Goal: Feedback & Contribution: Submit feedback/report problem

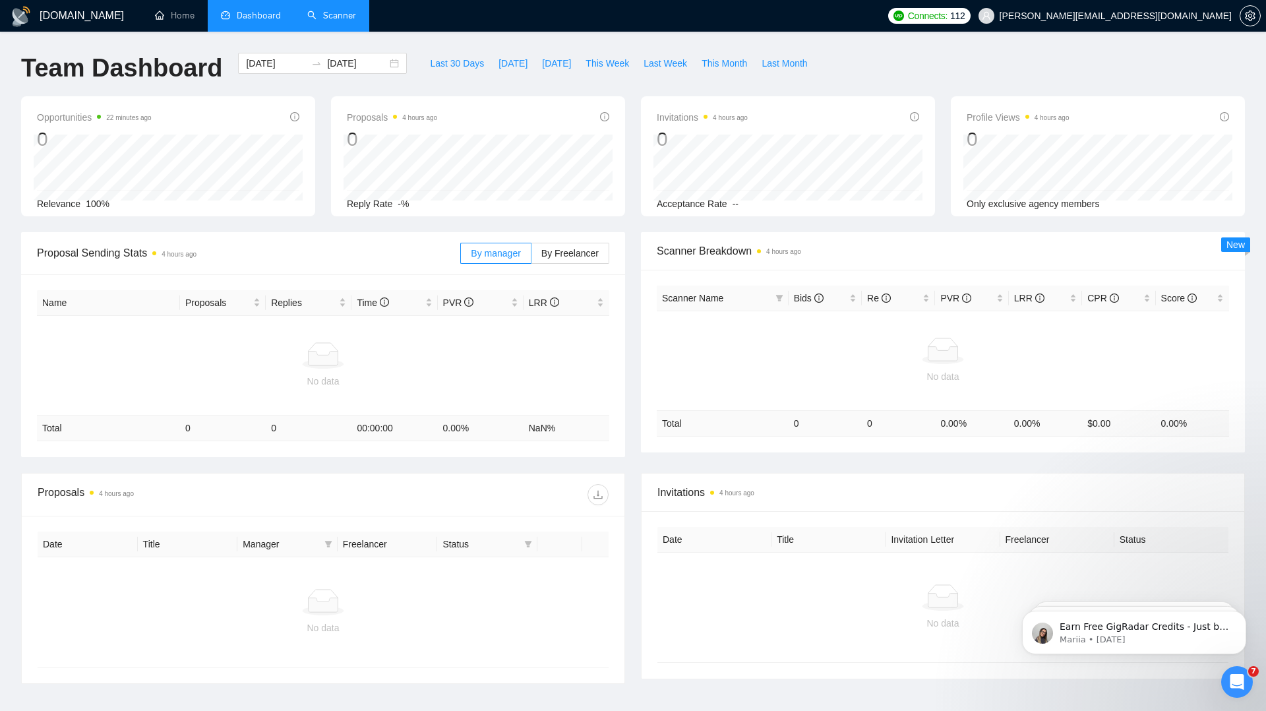
click at [315, 21] on link "Scanner" at bounding box center [331, 15] width 49 height 11
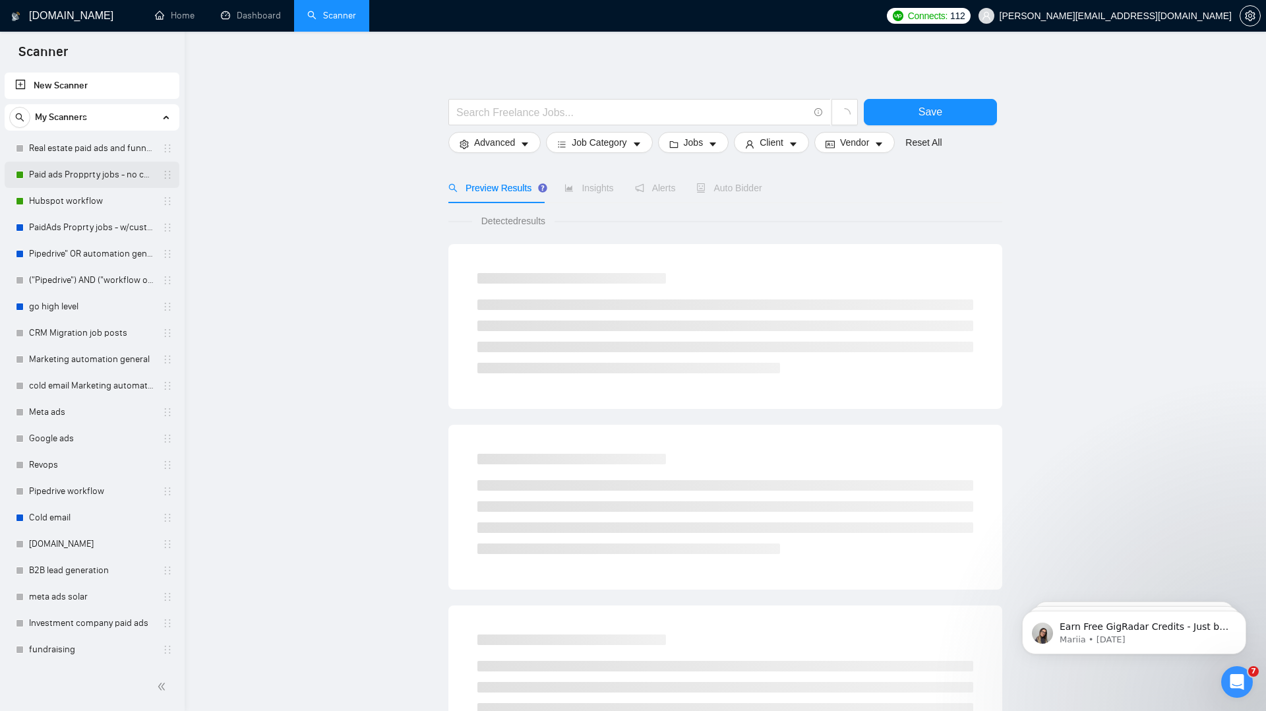
click at [119, 172] on link "Paid ads Propprty jobs - no custom questions" at bounding box center [91, 175] width 125 height 26
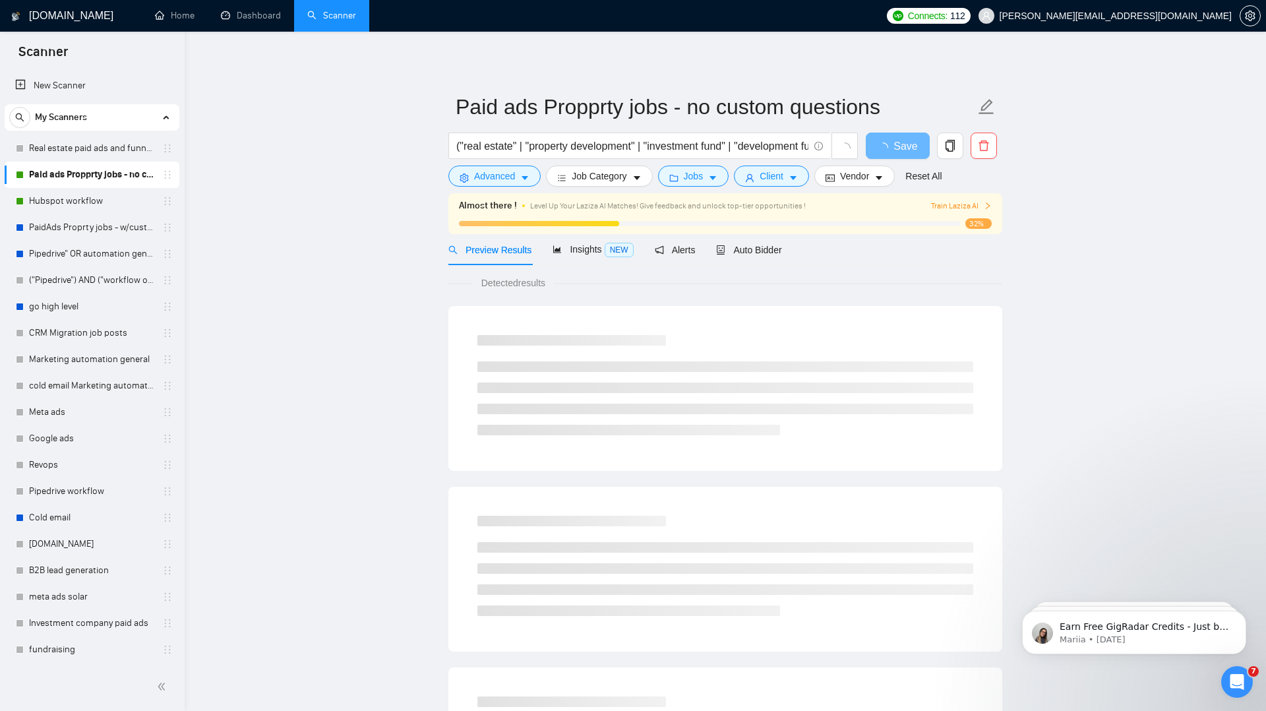
click at [955, 204] on span "Train Laziza AI" at bounding box center [961, 206] width 61 height 13
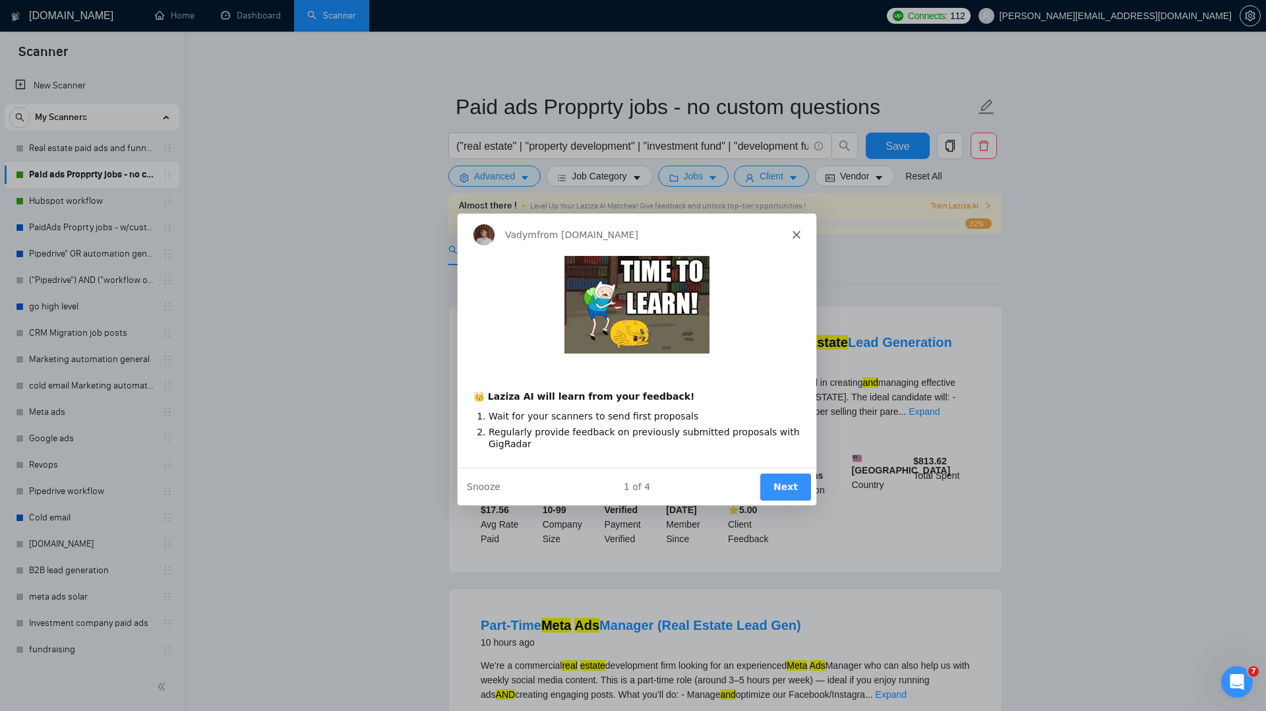
click at [786, 479] on button "Next" at bounding box center [785, 485] width 51 height 27
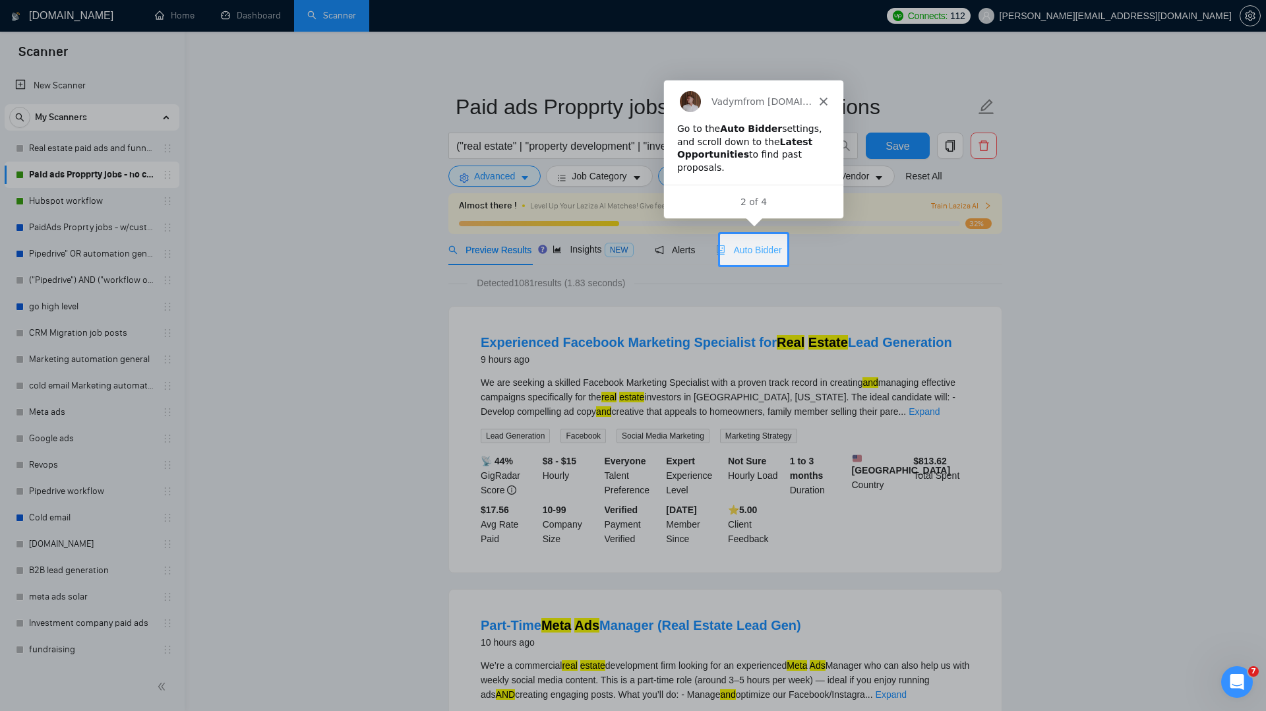
click at [755, 261] on div "Auto Bidder" at bounding box center [748, 249] width 65 height 31
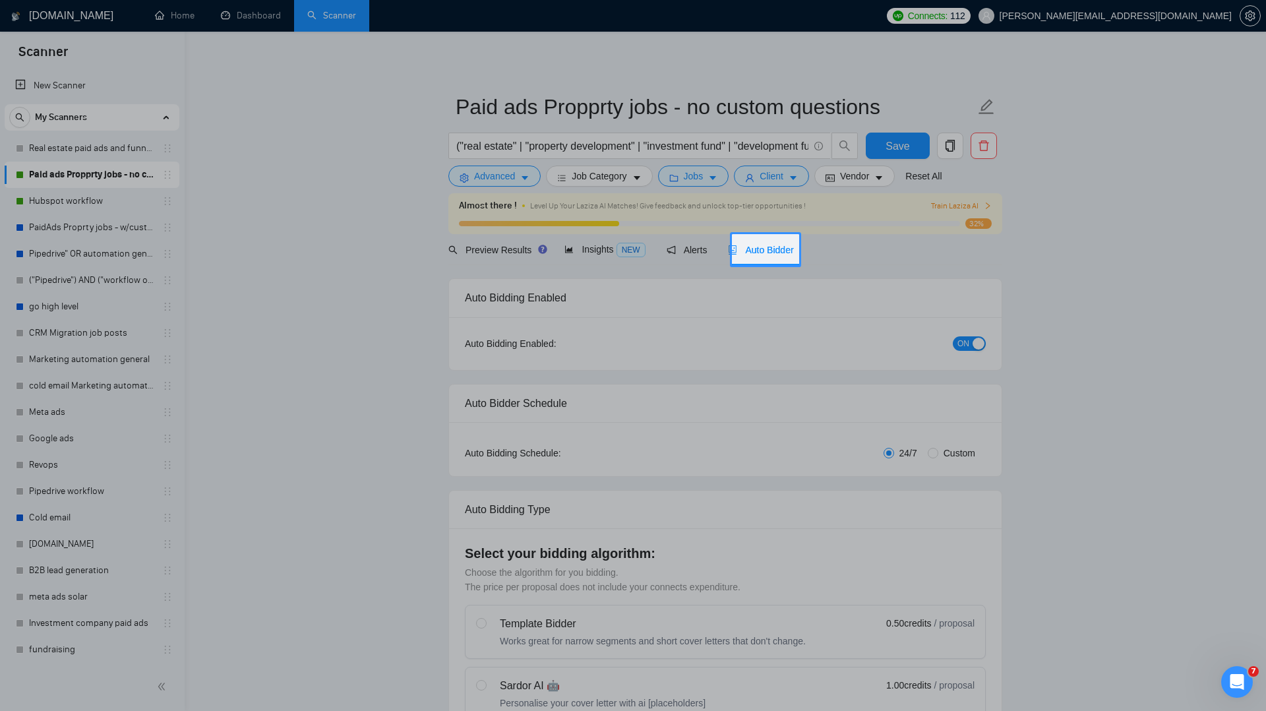
click at [763, 252] on span "Auto Bidder" at bounding box center [760, 250] width 65 height 11
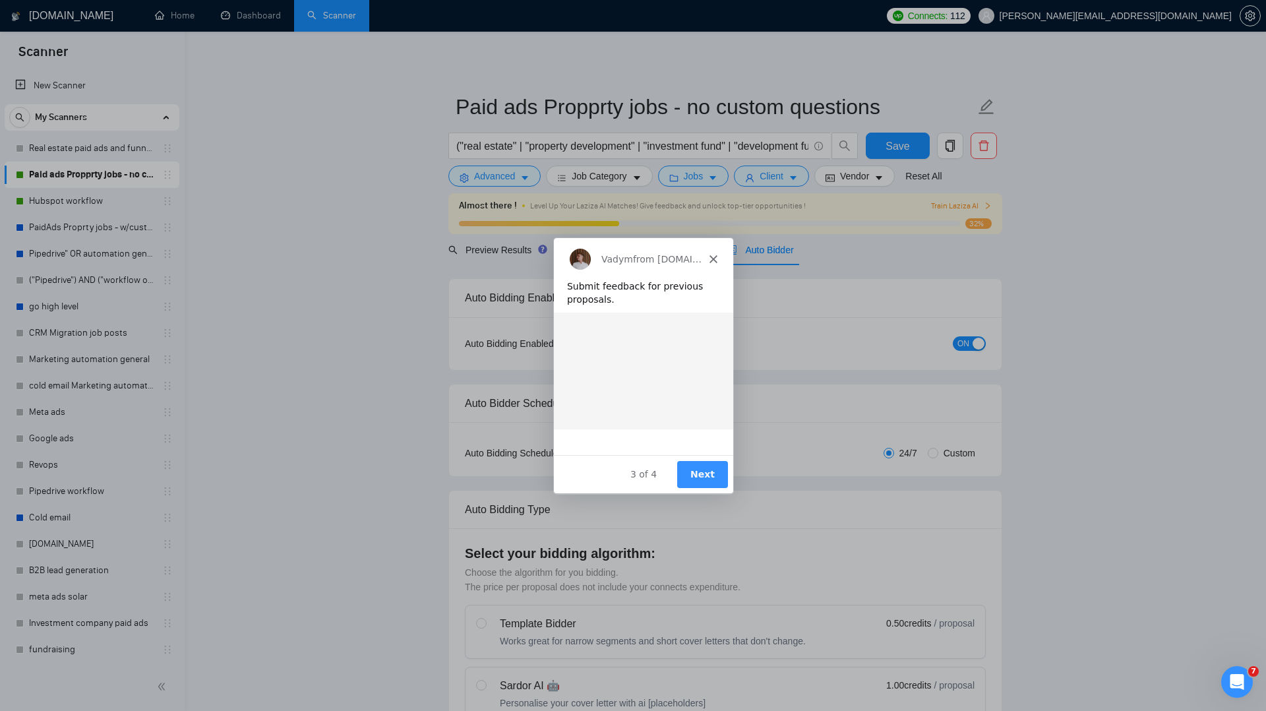
click at [774, 248] on div "Product tour overlay" at bounding box center [633, 355] width 1266 height 711
click at [700, 469] on button "Next" at bounding box center [701, 473] width 51 height 27
click at [703, 473] on button "Next" at bounding box center [701, 473] width 51 height 27
click at [709, 469] on button "Next" at bounding box center [701, 473] width 51 height 27
click at [709, 475] on button "Next" at bounding box center [701, 473] width 51 height 27
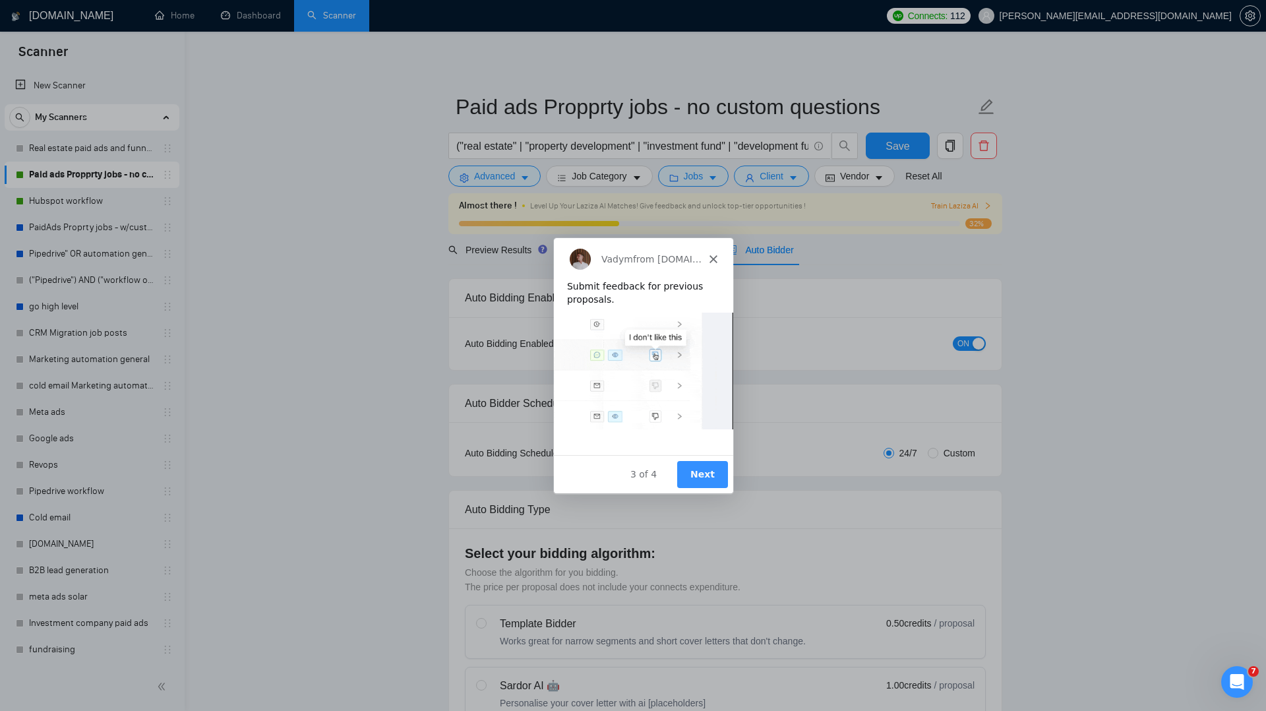
click at [709, 478] on button "Next" at bounding box center [701, 473] width 51 height 27
click at [711, 256] on icon "Close" at bounding box center [713, 258] width 8 height 8
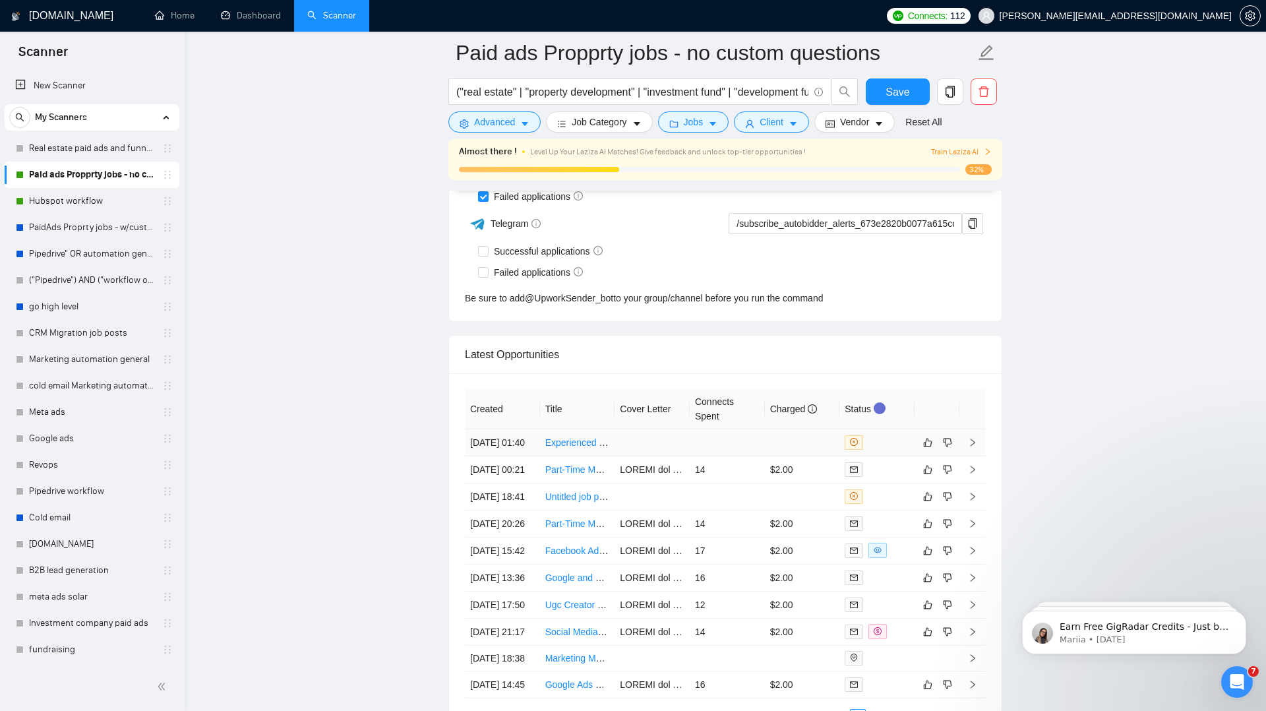
scroll to position [3362, 0]
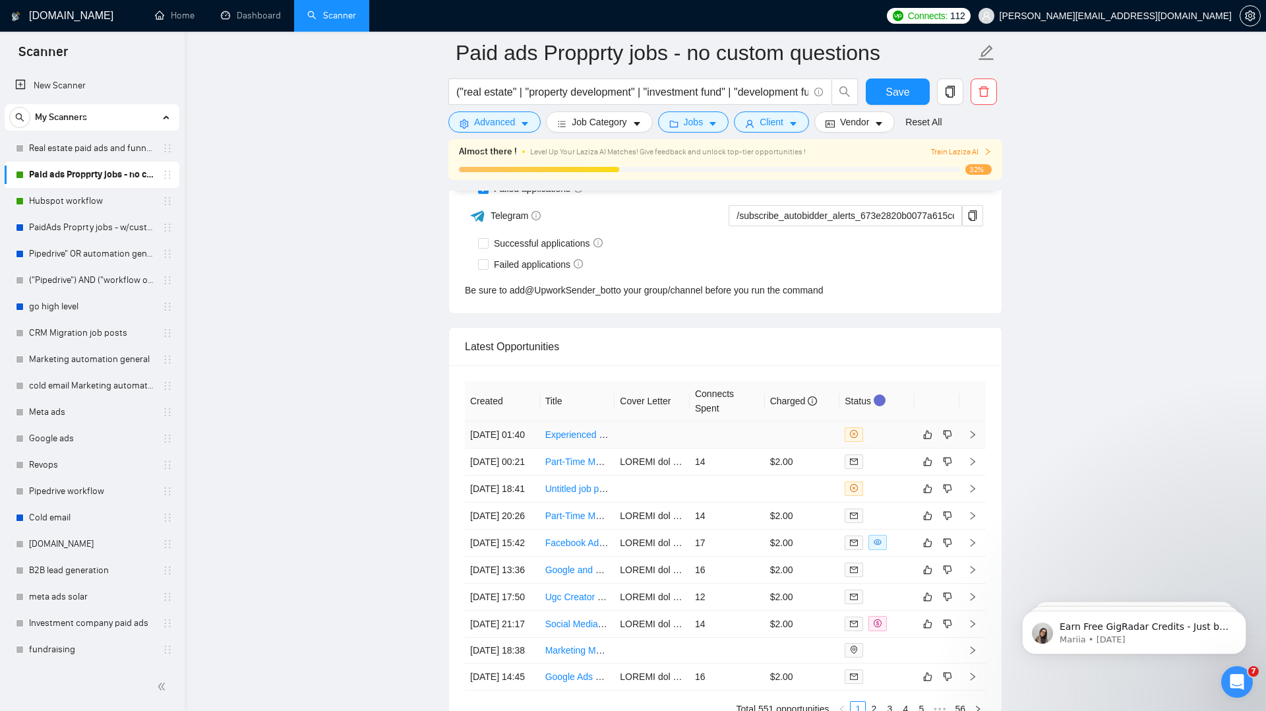
click at [972, 438] on icon "right" at bounding box center [972, 435] width 5 height 8
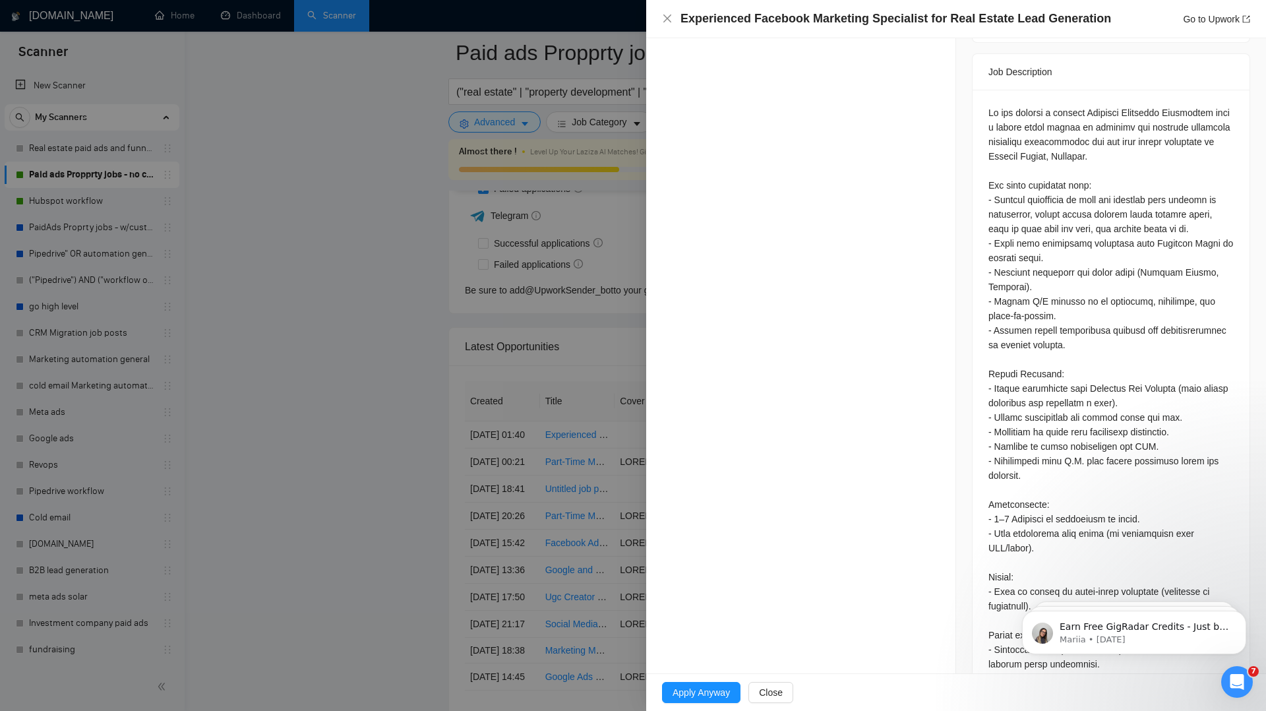
scroll to position [0, 0]
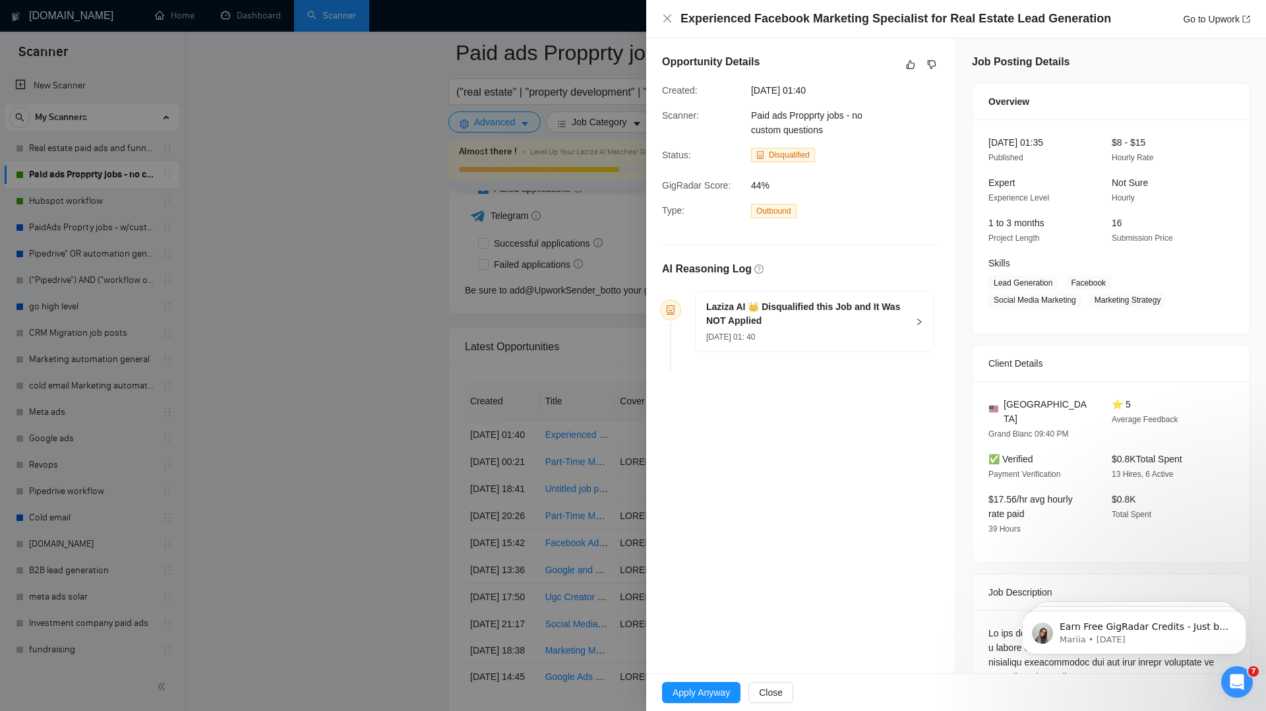
click at [538, 376] on div at bounding box center [633, 355] width 1266 height 711
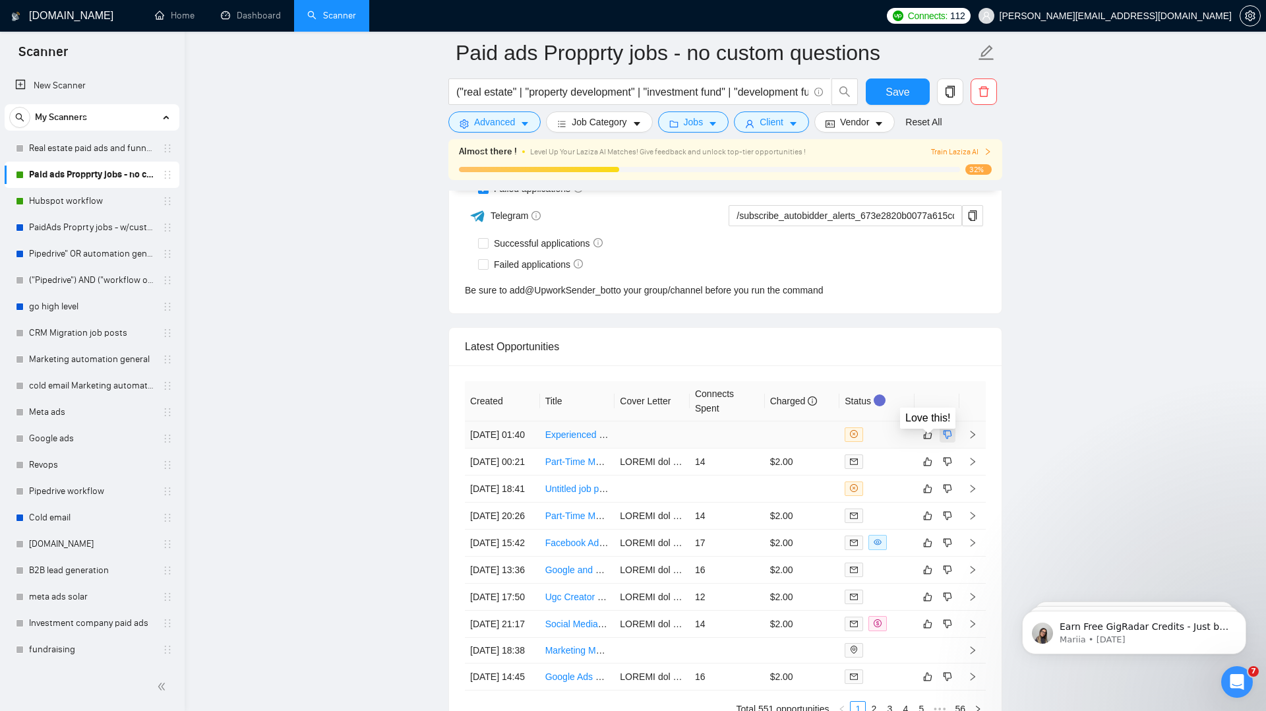
click at [947, 438] on icon "dislike" at bounding box center [947, 434] width 9 height 9
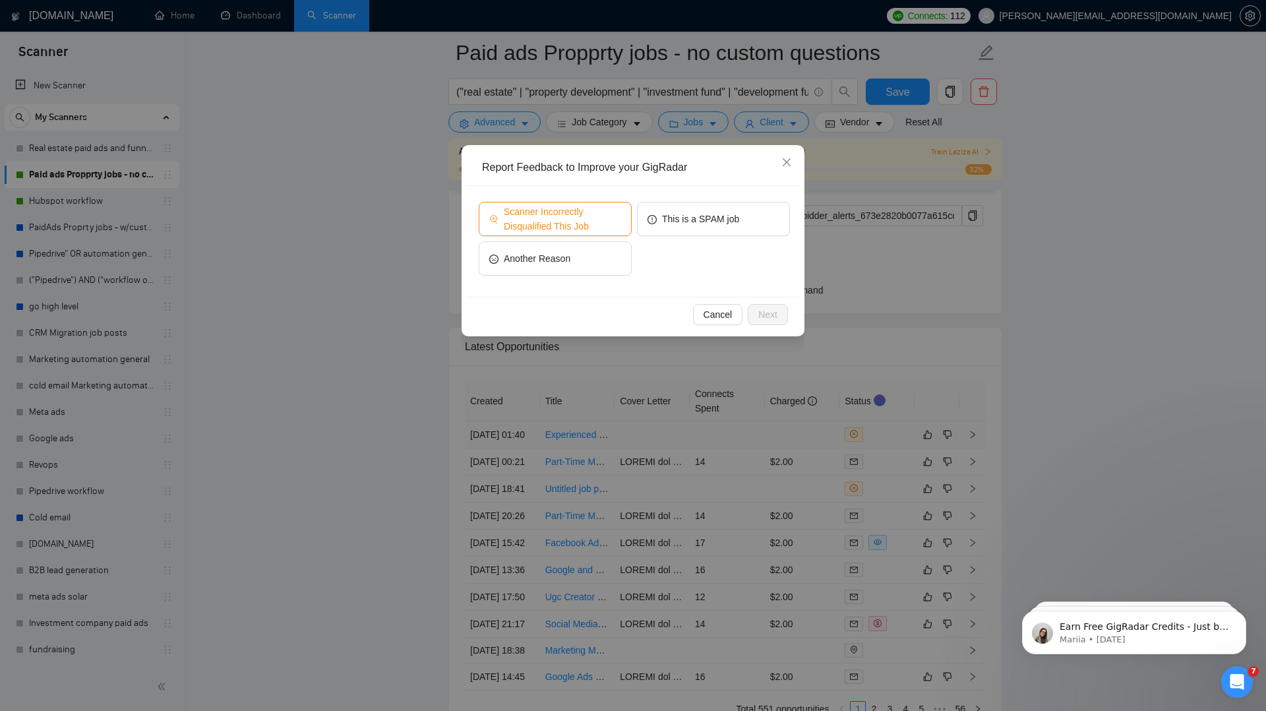
click at [554, 210] on span "Scanner Incorrectly Disqualified This Job" at bounding box center [562, 218] width 117 height 29
click at [764, 315] on span "Next" at bounding box center [767, 314] width 19 height 15
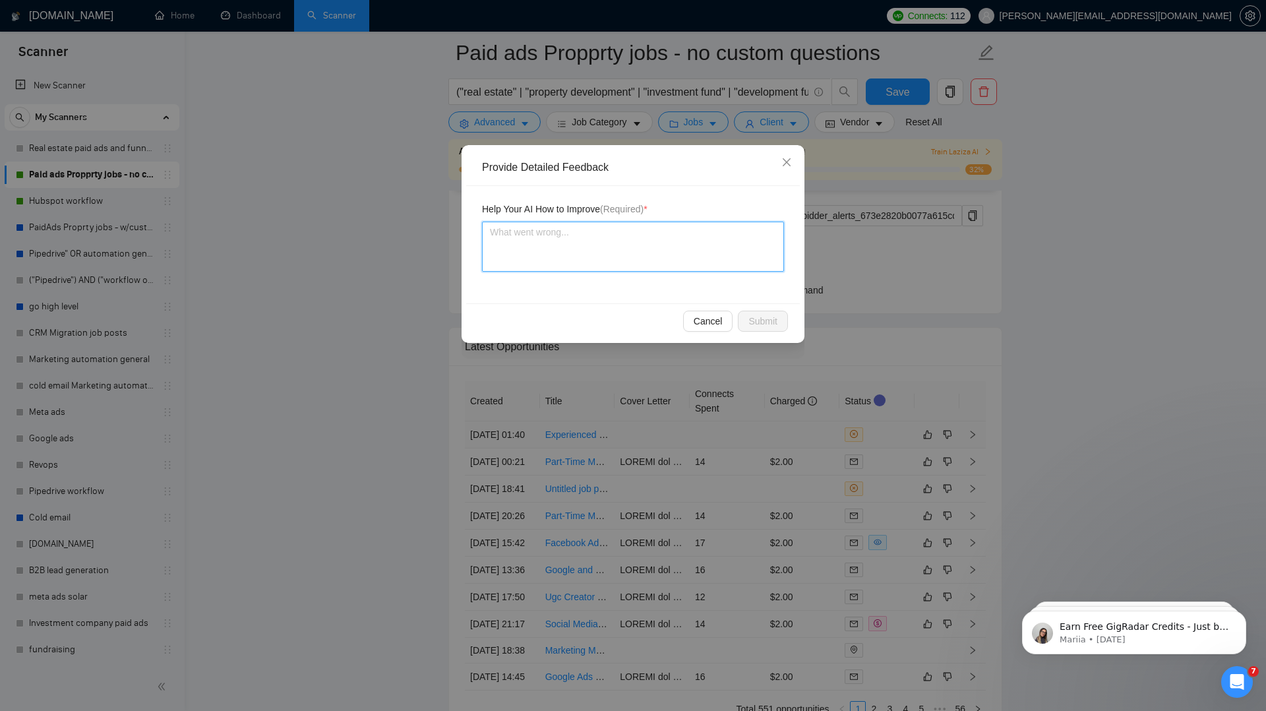
click at [638, 247] on textarea at bounding box center [633, 247] width 302 height 50
type textarea "I"
type textarea "I a"
type textarea "I am"
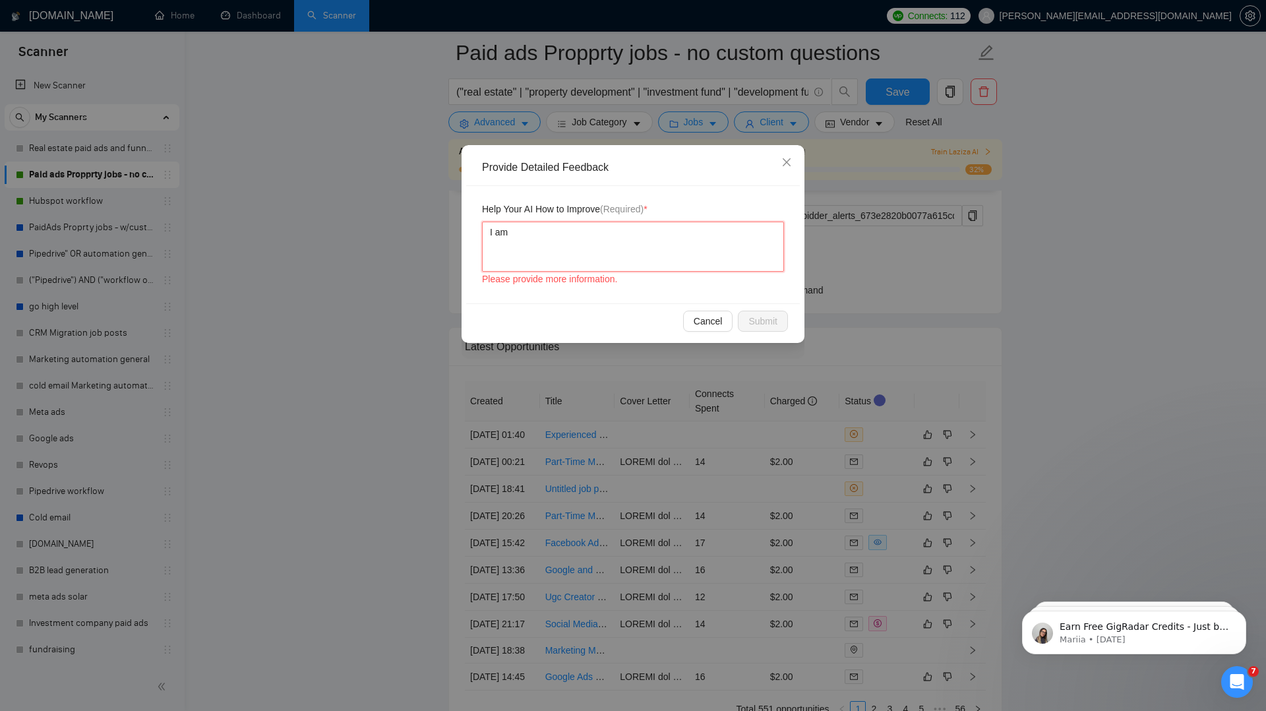
type textarea "I am"
type textarea "I am h"
type textarea "I am hi"
type textarea "I am high"
type textarea "I am highl"
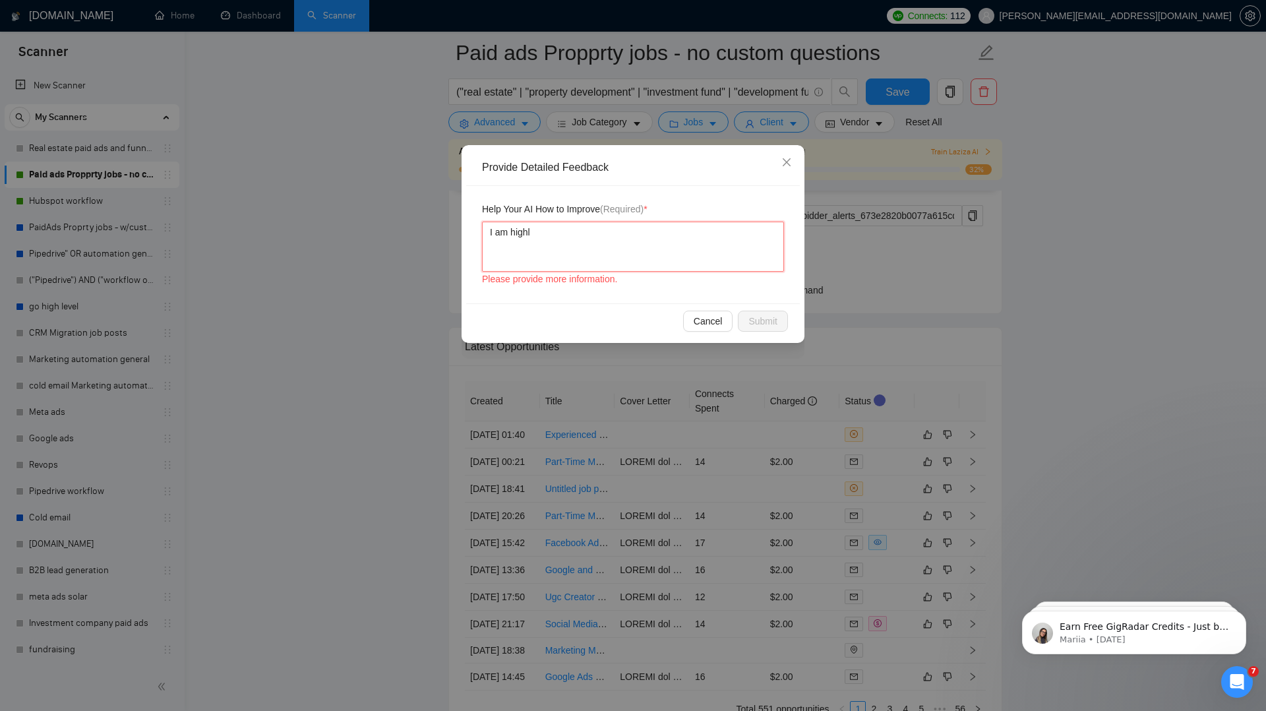
type textarea "I am highly"
type textarea "I am highly s"
type textarea "I am highly sk"
type textarea "I am highly ski"
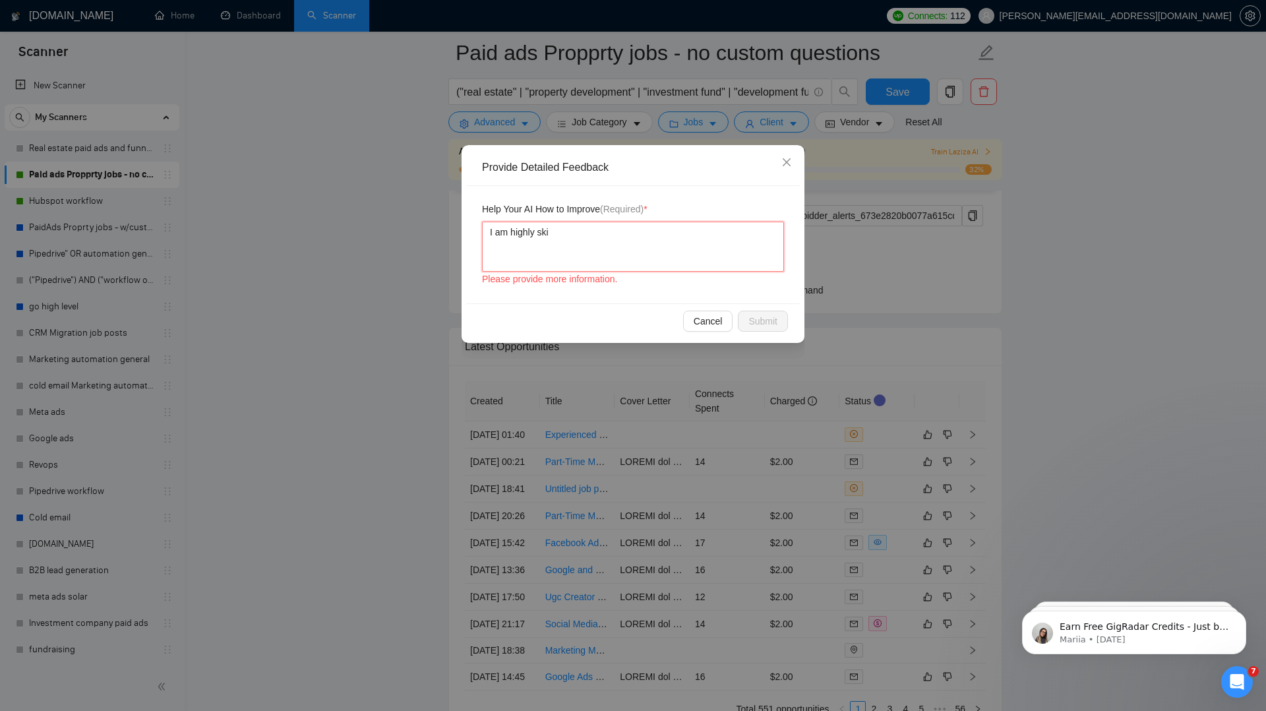
type textarea "I am highly skil"
type textarea "I am highly skill"
type textarea "I am highly skille"
type textarea "I am highly skilled"
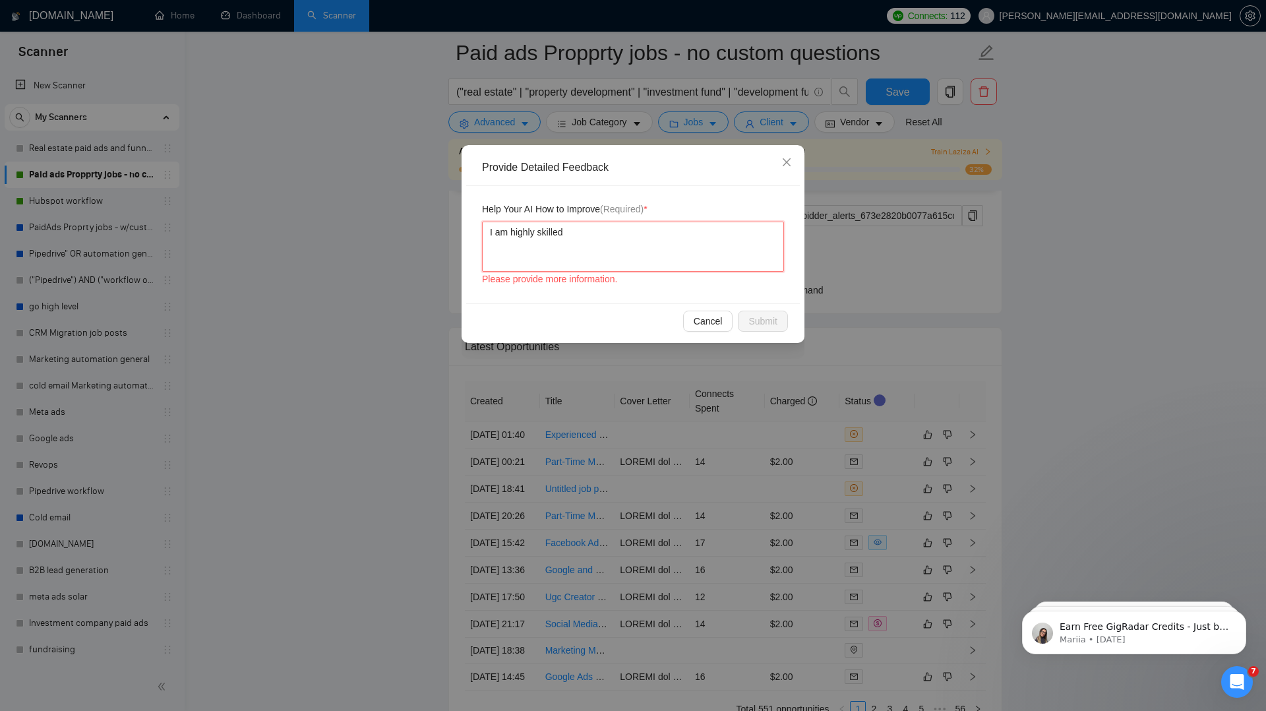
type textarea "I am highly skilled i"
type textarea "I am highly skilled in"
type textarea "I am highly skilled in m"
type textarea "I am highly skilled in me"
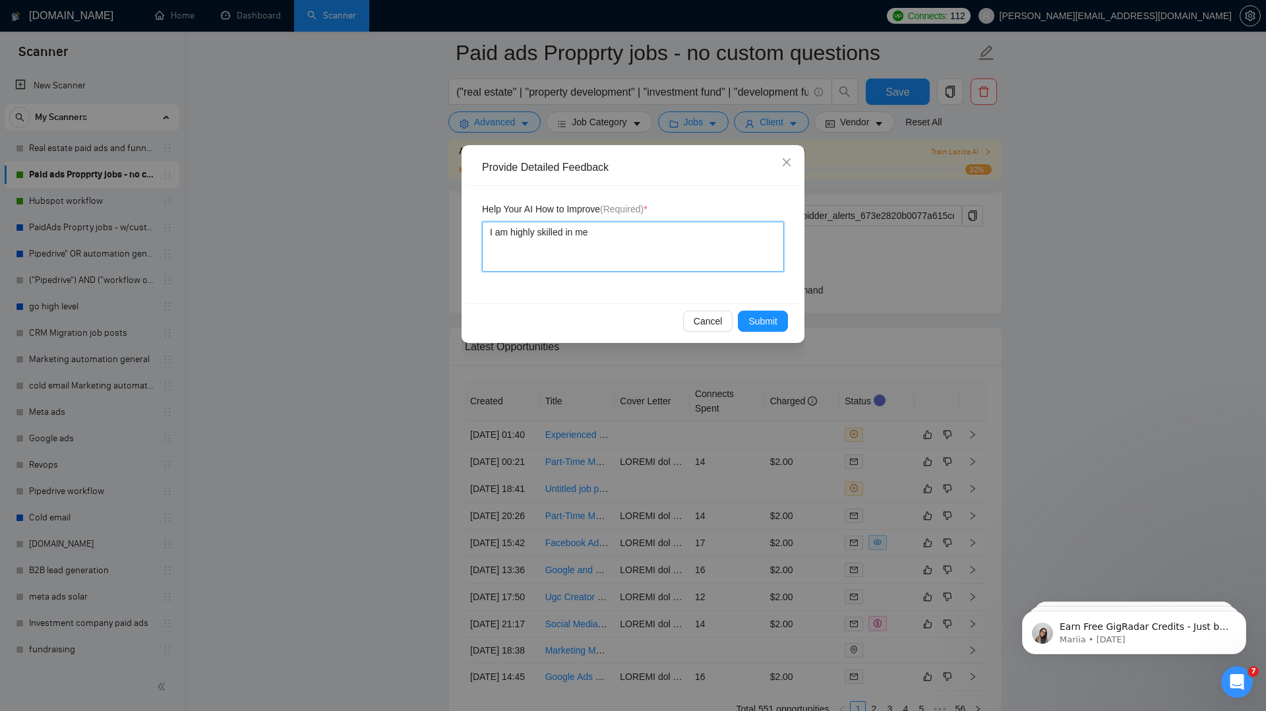
type textarea "I am highly skilled in met"
type textarea "I am highly skilled in meta"
type textarea "I am highly skilled in meta a"
type textarea "I am highly skilled in meta ad"
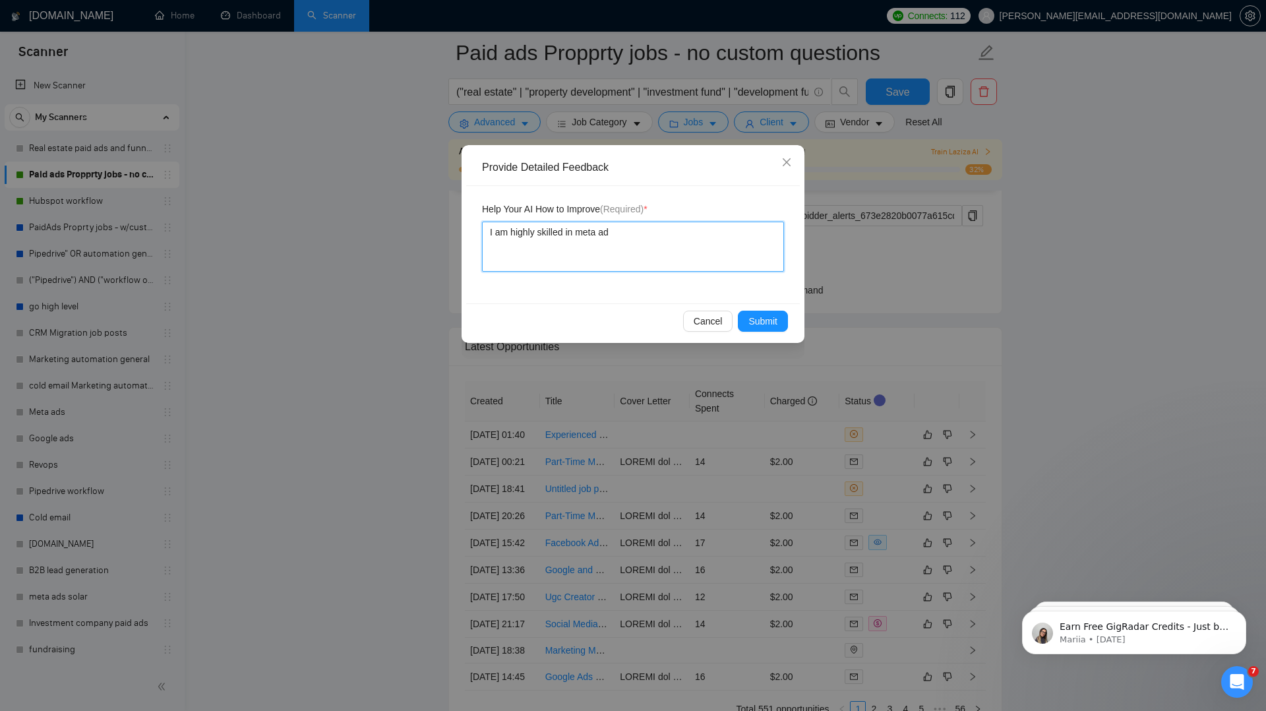
type textarea "I am highly skilled in meta ads"
type textarea "I am highly skilled in meta ads a"
type textarea "I am highly skilled in meta ads an"
type textarea "I am highly skilled in meta ads and"
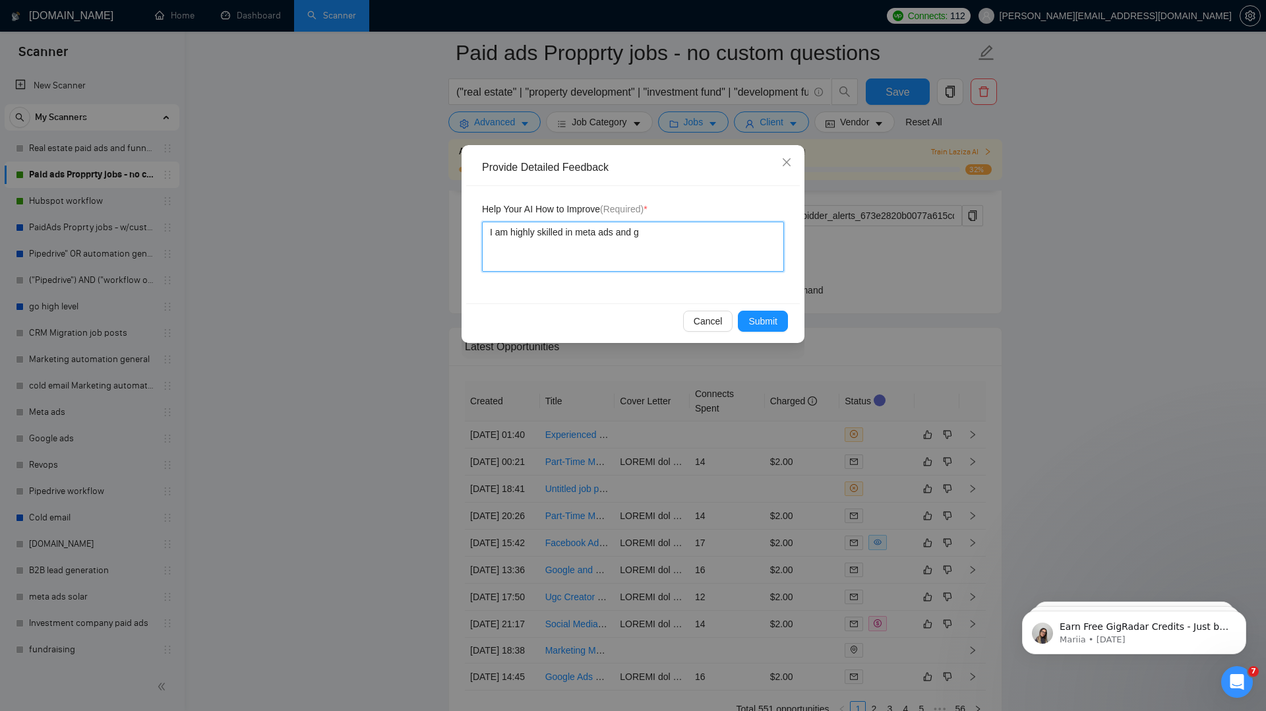
type textarea "I am highly skilled in meta ads and ge"
type textarea "I am highly skilled in meta ads and gen"
type textarea "I am highly skilled in meta ads and gene"
type textarea "I am highly skilled in meta ads and gener"
type textarea "I am highly skilled in meta ads and generat"
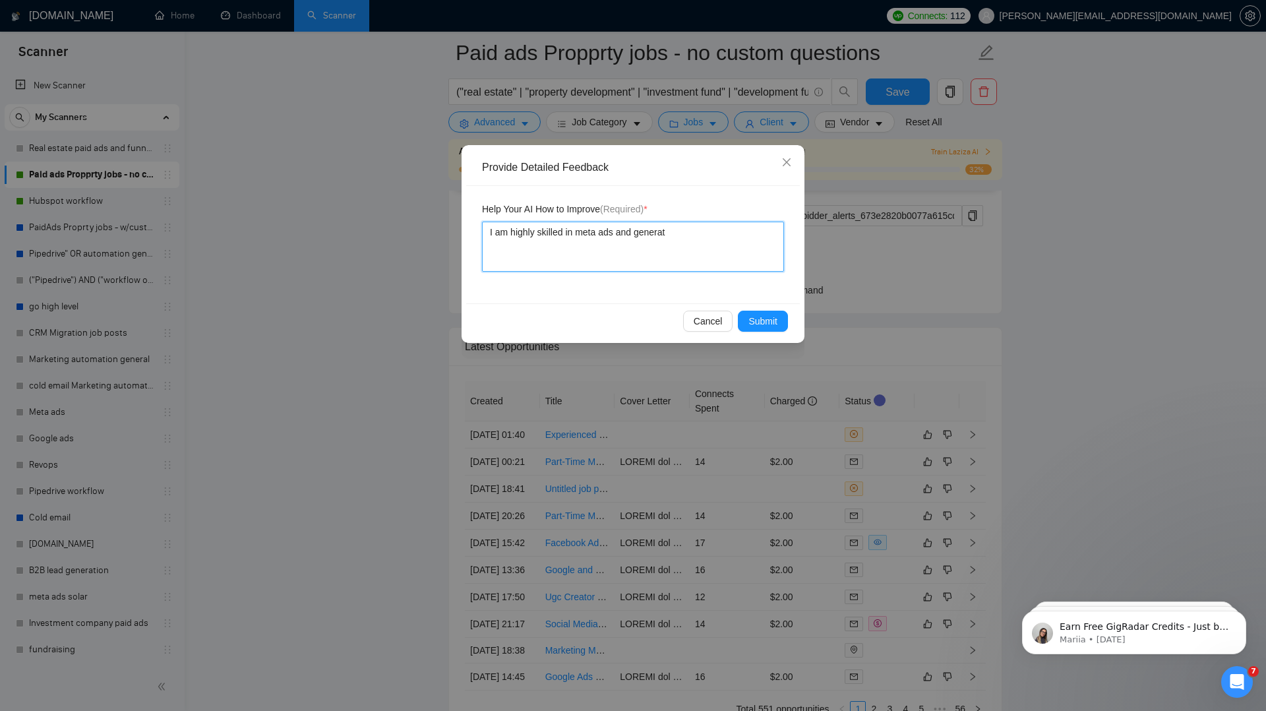
type textarea "I am highly skilled in meta ads and generati"
type textarea "I am highly skilled in meta ads and generatin"
type textarea "I am highly skilled in meta ads and generating"
type textarea "I am highly skilled in meta ads and generating c"
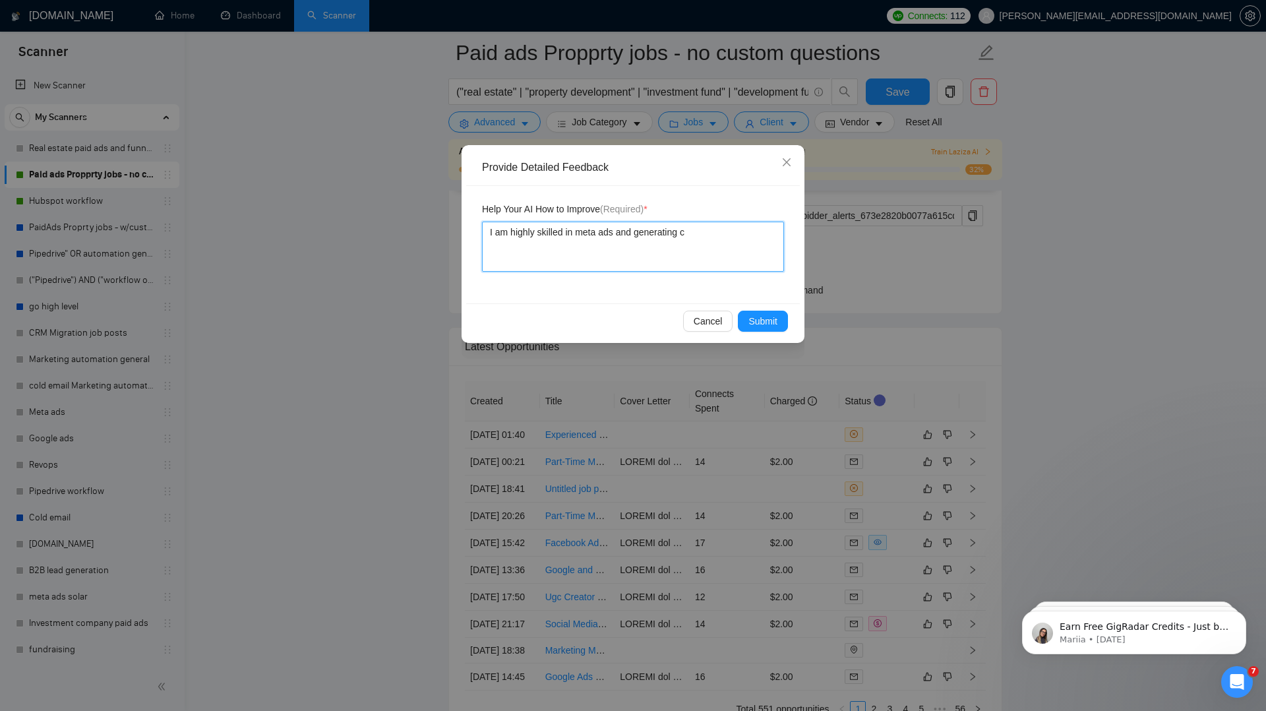
type textarea "I am highly skilled in meta ads and generating ca"
type textarea "I am highly skilled in meta ads and generating cam"
type textarea "I am highly skilled in meta ads and generating camp"
type textarea "I am highly skilled in meta ads and generating [PERSON_NAME]"
type textarea "I am highly skilled in meta ads and generating campai"
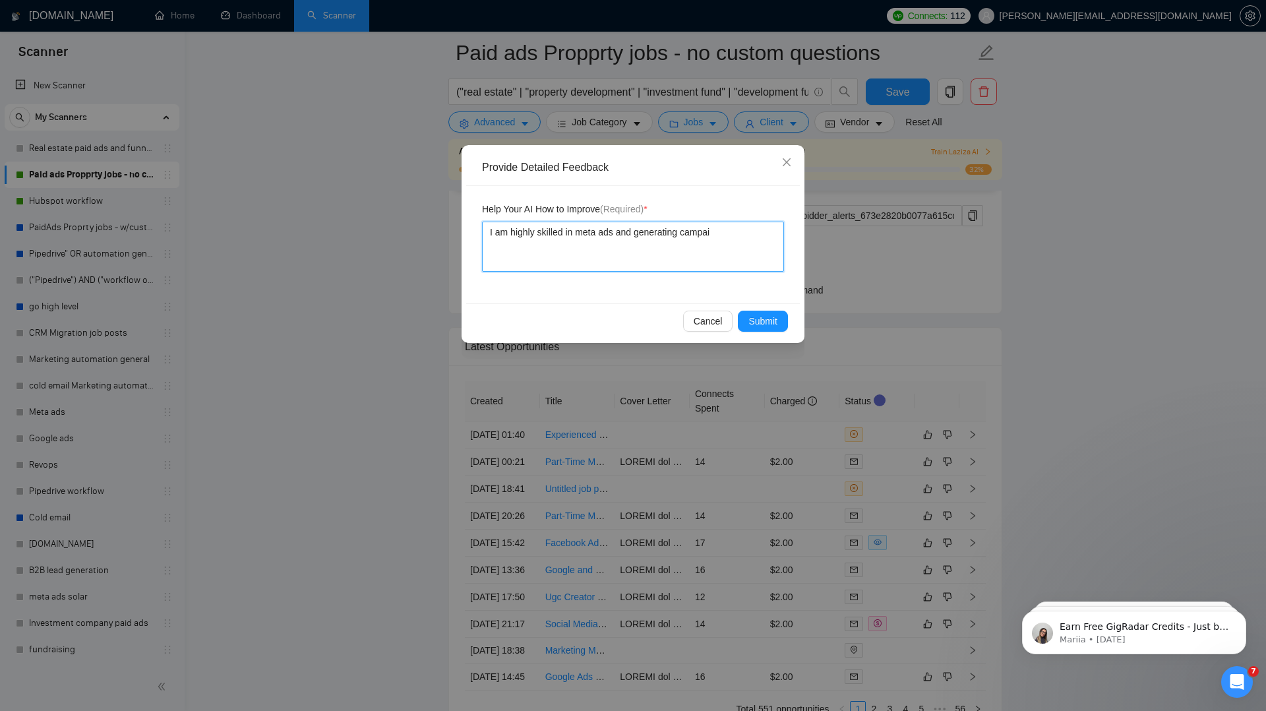
type textarea "I am highly skilled in meta ads and generating campaig"
type textarea "I am highly skilled in meta ads and generating campaigns"
type textarea "I am highly skilled in meta ads and generating campaigns f"
type textarea "I am highly skilled in meta ads and generating campaigns fo"
type textarea "I am highly skilled in meta ads and generating campaigns for"
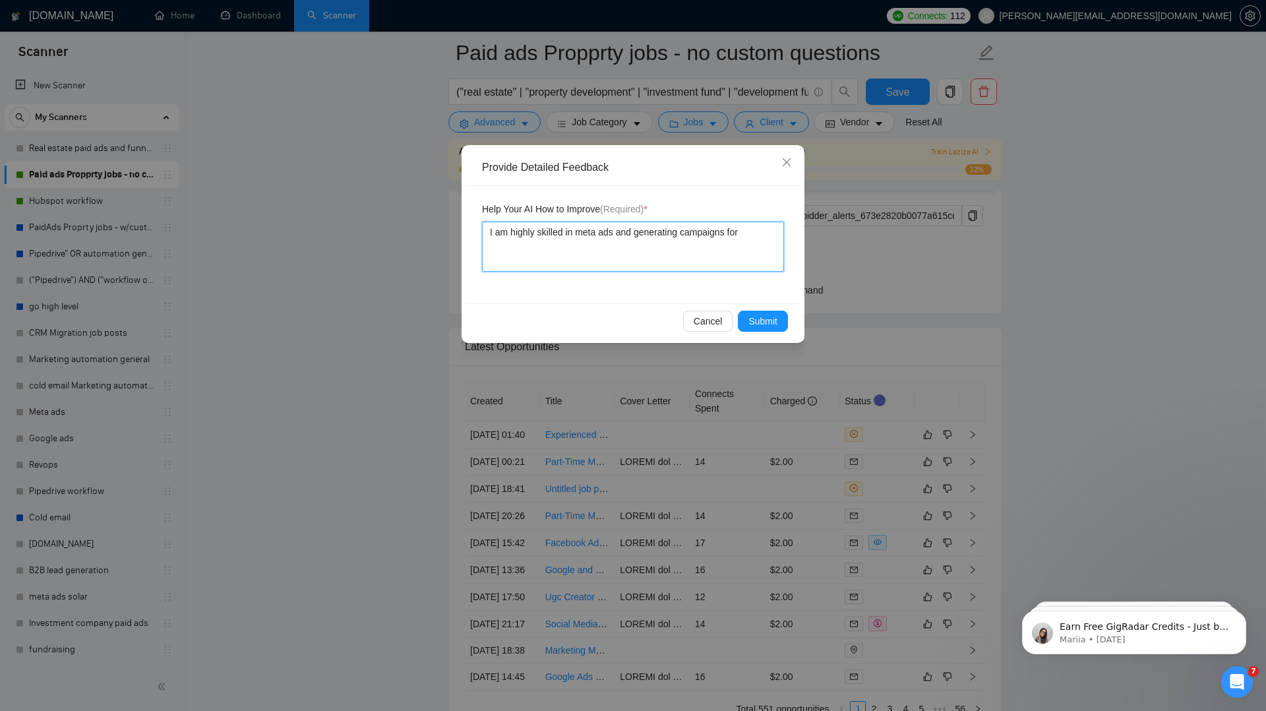
type textarea "I am highly skilled in meta ads and generating campaigns for r"
type textarea "I am highly skilled in meta ads and generating campaigns for re"
type textarea "I am highly skilled in meta ads and generating campaigns for rea"
type textarea "I am highly skilled in meta ads and generating campaigns for real"
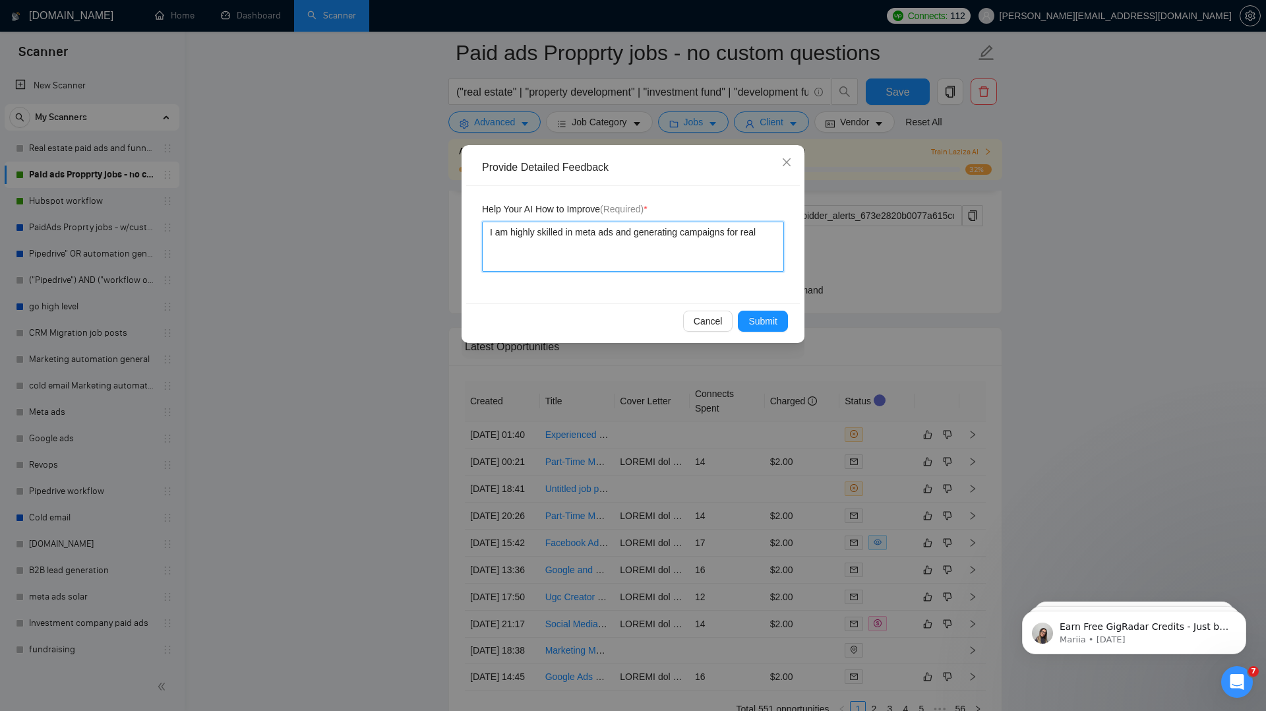
type textarea "I am highly skilled in meta ads and generating campaigns for real e"
type textarea "I am highly skilled in meta ads and generating campaigns for real es"
type textarea "I am highly skilled in meta ads and generating campaigns for real est"
type textarea "I am highly skilled in meta ads and generating campaigns for real esta"
type textarea "I am highly skilled in meta ads and generating campaigns for real estat"
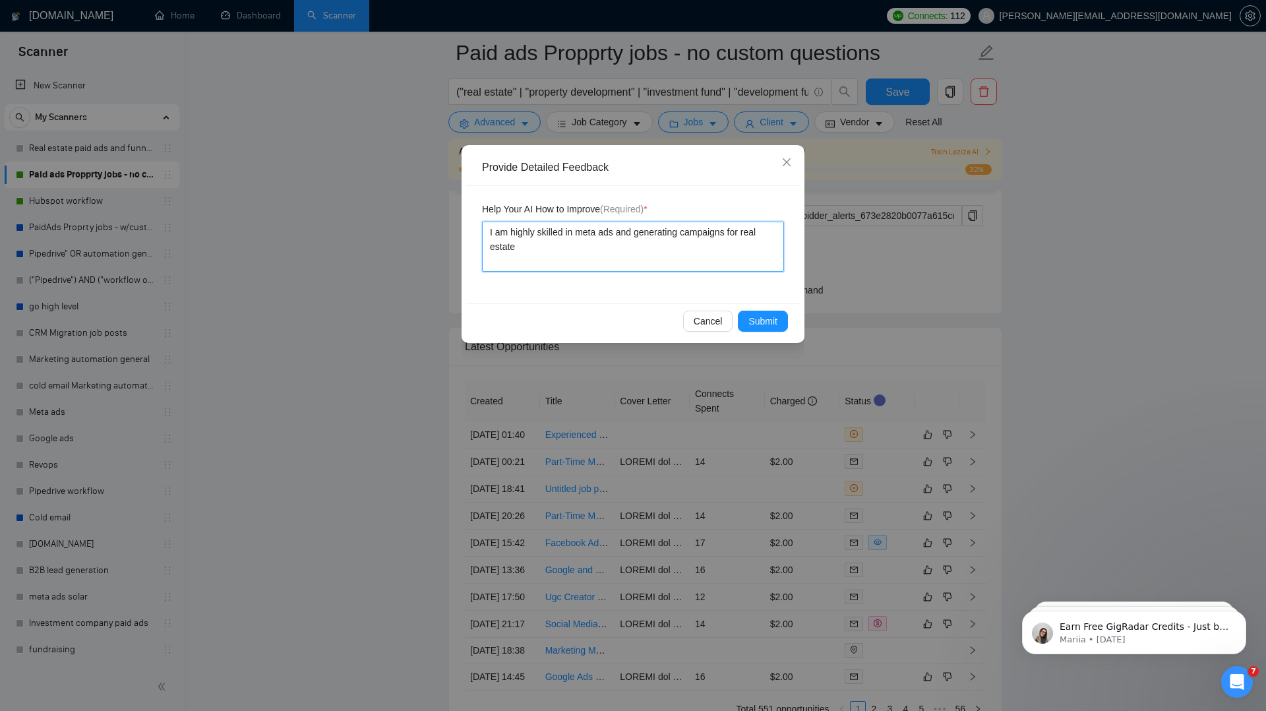
type textarea "I am highly skilled in meta ads and generating campaigns for real estate"
type textarea "I am highly skilled in meta ads and generating campaigns for real estate i"
type textarea "I am highly skilled in meta ads and generating campaigns for real estate in"
type textarea "I am highly skilled in meta ads and generating campaigns for real estate inv"
type textarea "I am highly skilled in meta ads and generating campaigns for real estate inve"
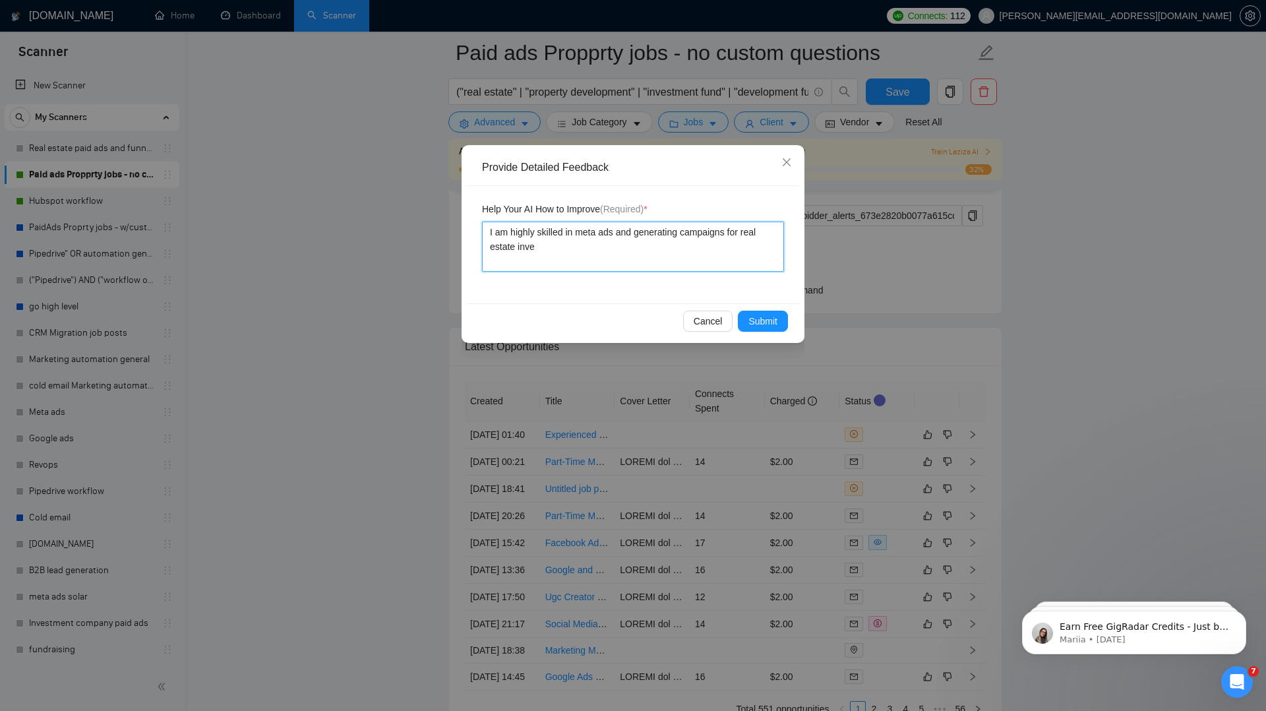
type textarea "I am highly skilled in meta ads and generating campaigns for real estate inves"
type textarea "I am highly skilled in meta ads and generating campaigns for real estate invest"
type textarea "I am highly skilled in meta ads and generating campaigns for real estate investo"
type textarea "I am highly skilled in meta ads and generating campaigns for real estate invest…"
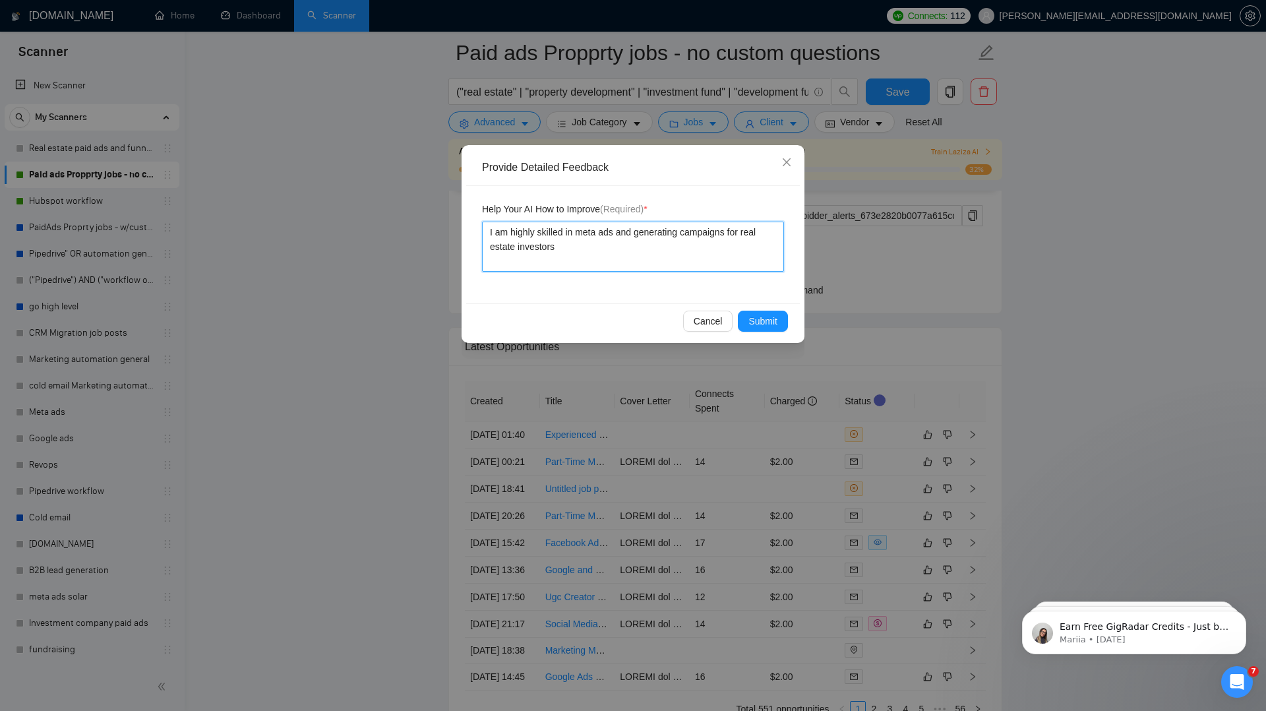
type textarea "I am highly skilled in meta ads and generating campaigns for real estate invest…"
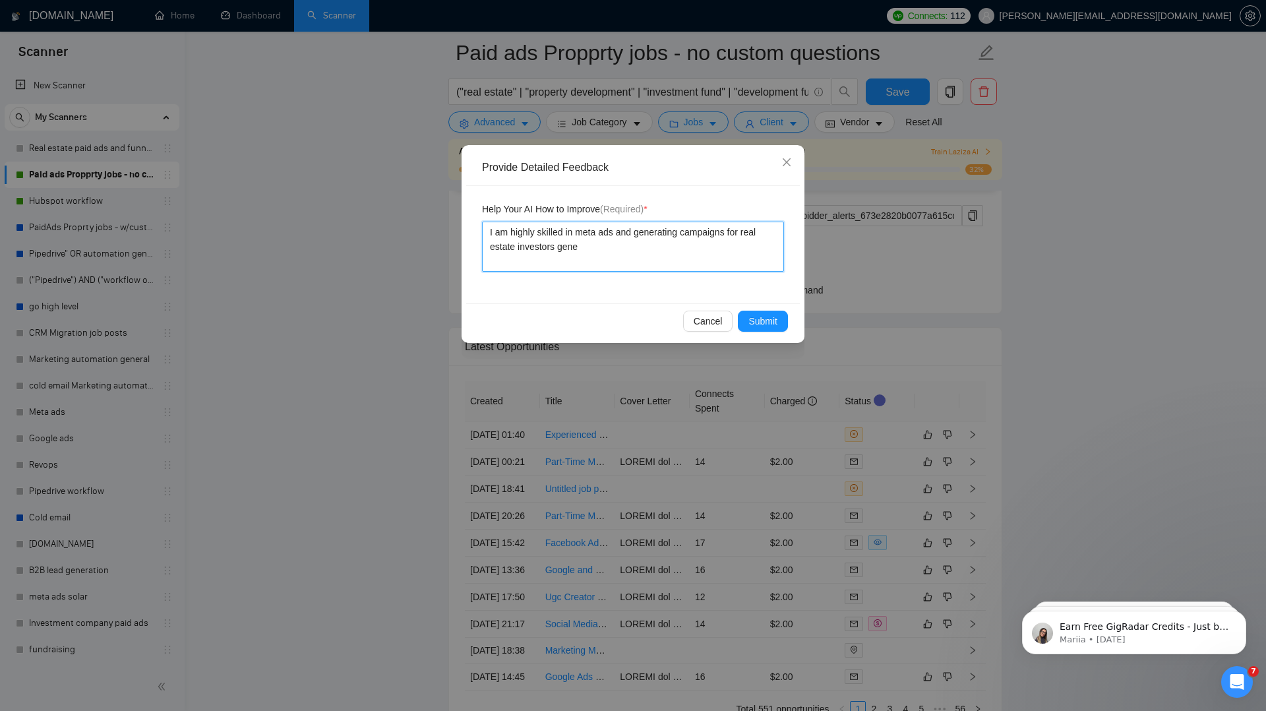
type textarea "I am highly skilled in meta ads and generating campaigns for real estate invest…"
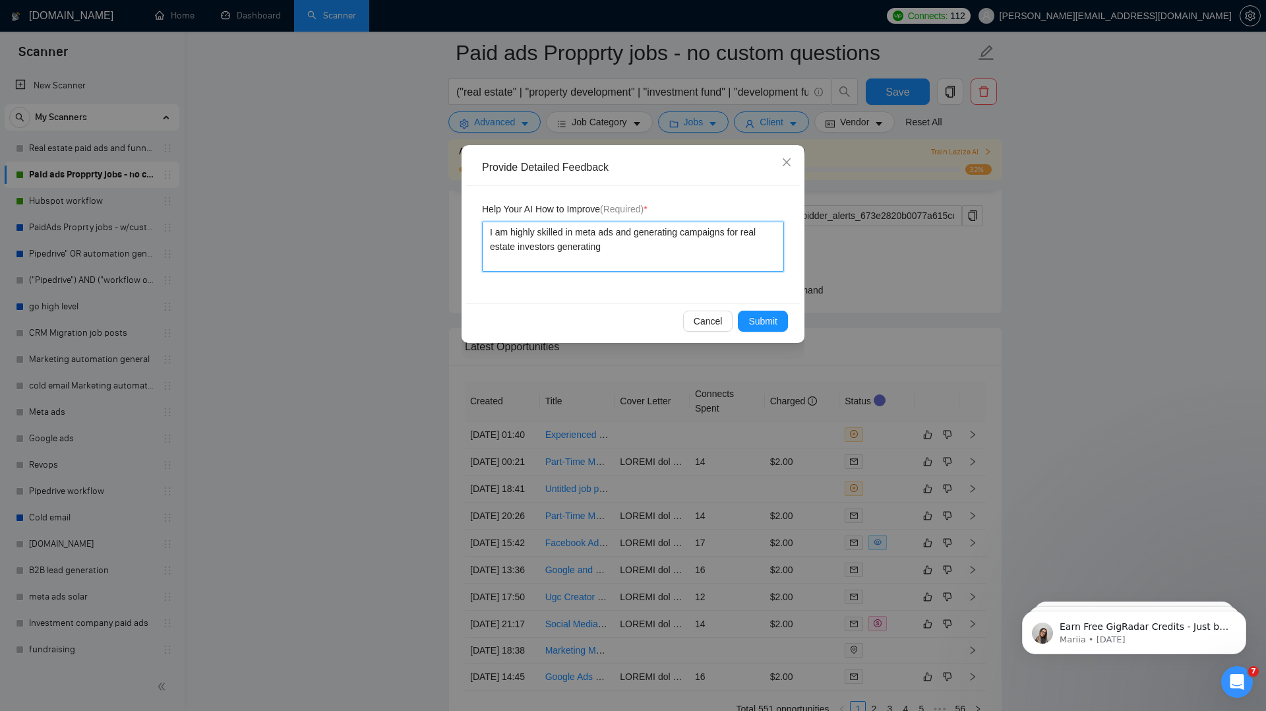
type textarea "I am highly skilled in meta ads and generating campaigns for real estate invest…"
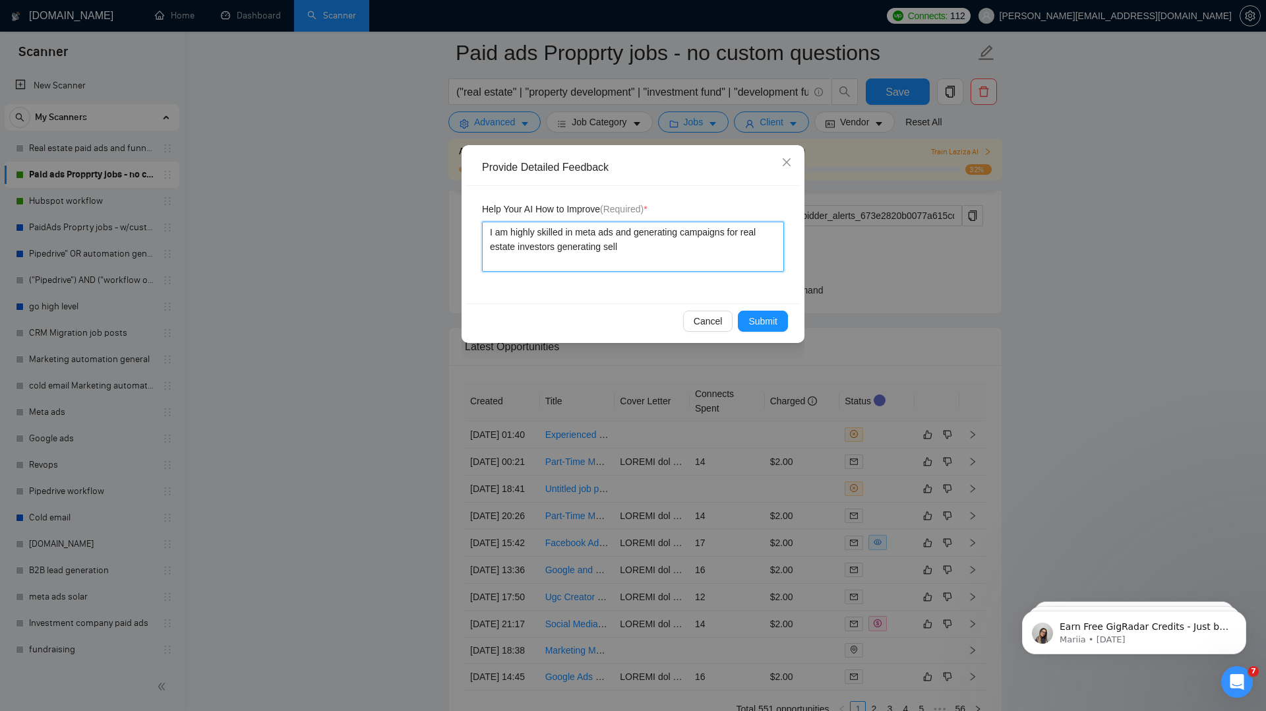
type textarea "I am highly skilled in meta ads and generating campaigns for real estate invest…"
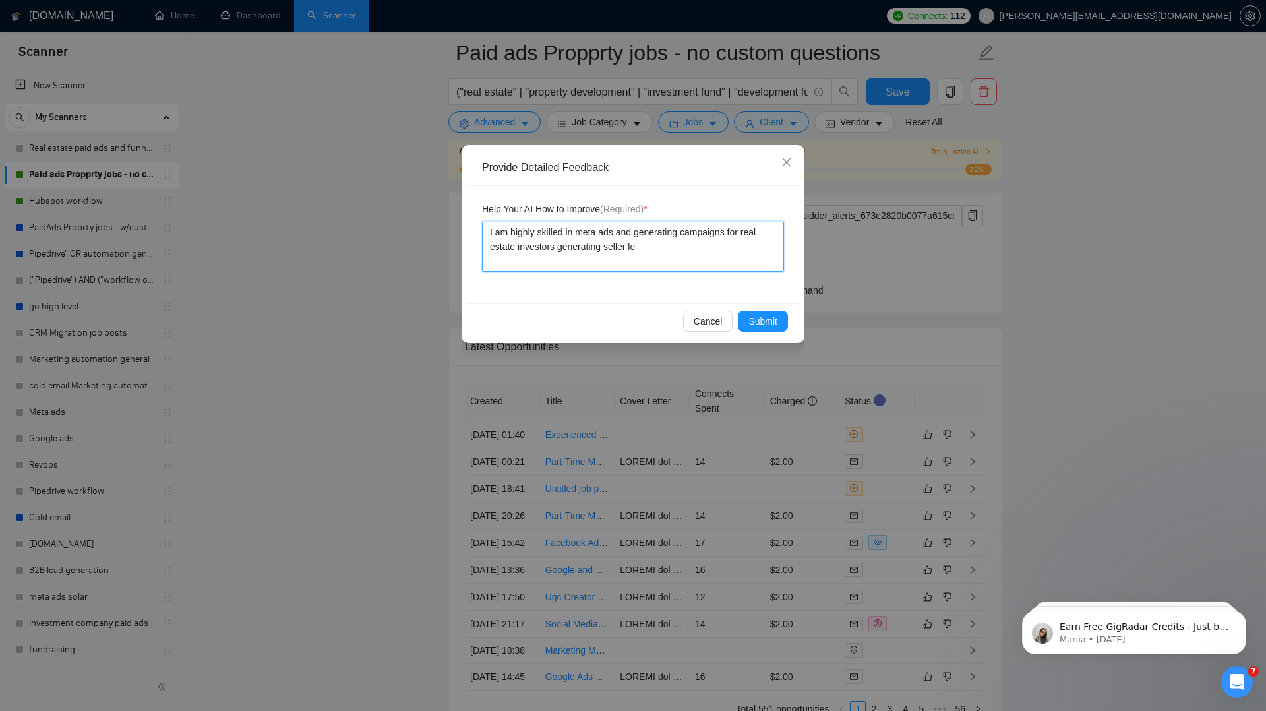
type textarea "I am highly skilled in meta ads and generating campaigns for real estate invest…"
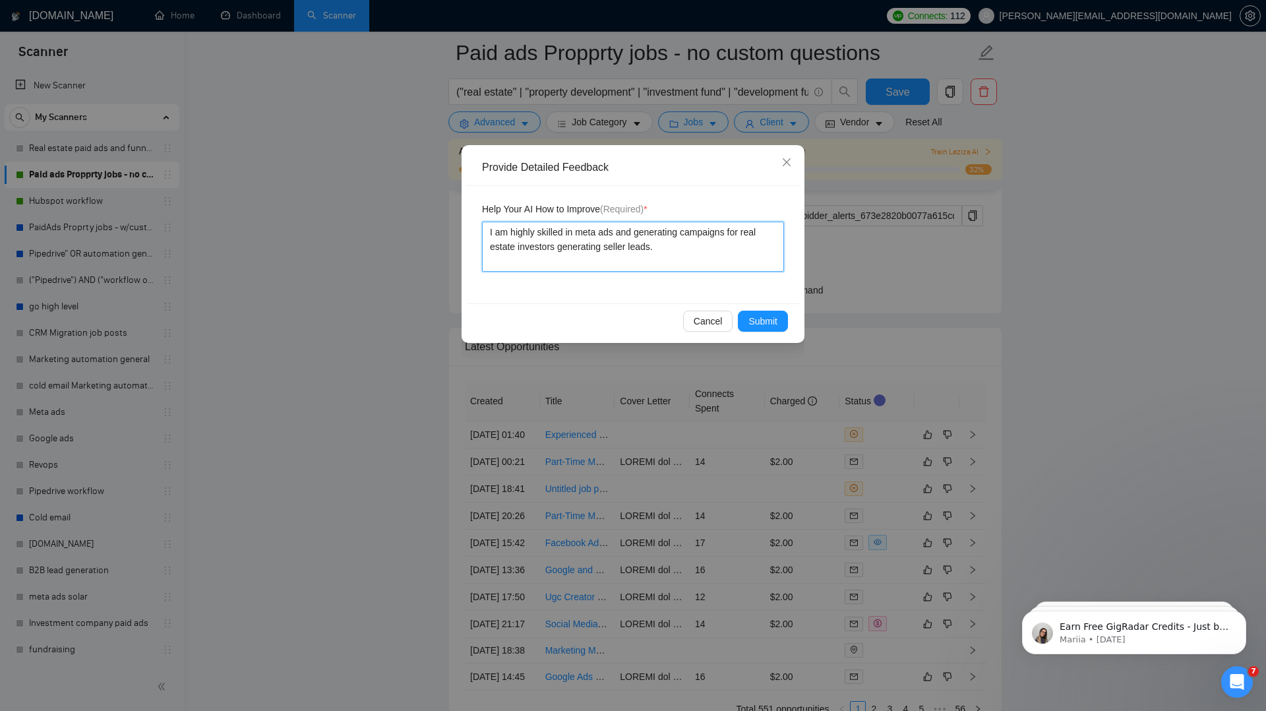
type textarea "I am highly skilled in meta ads and generating campaigns for real estate invest…"
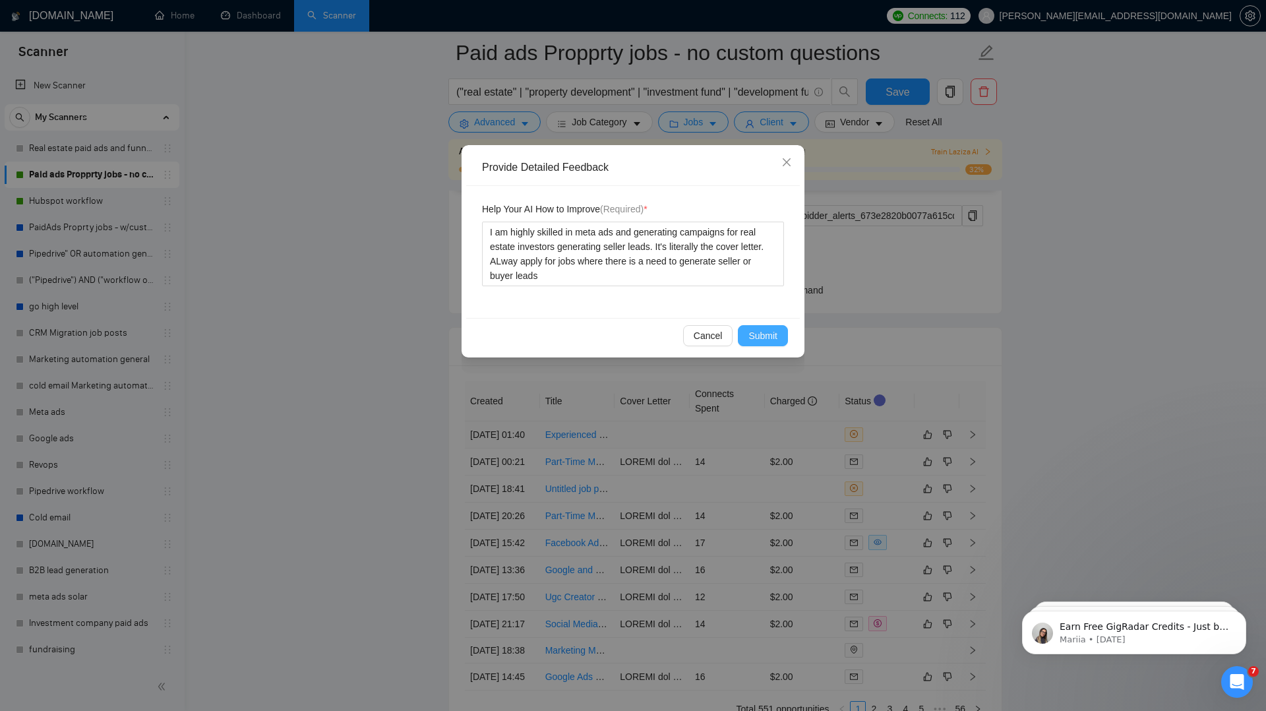
click at [759, 339] on span "Submit" at bounding box center [762, 335] width 29 height 15
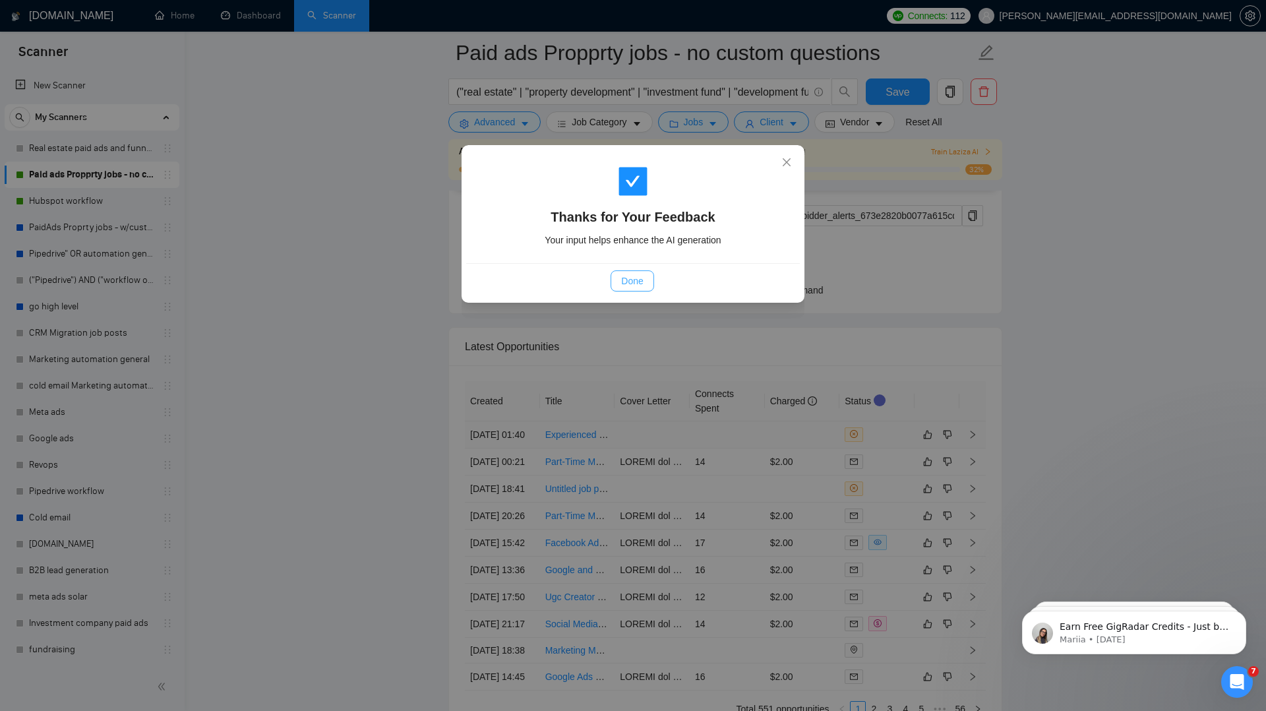
click at [622, 280] on span "Done" at bounding box center [632, 281] width 22 height 15
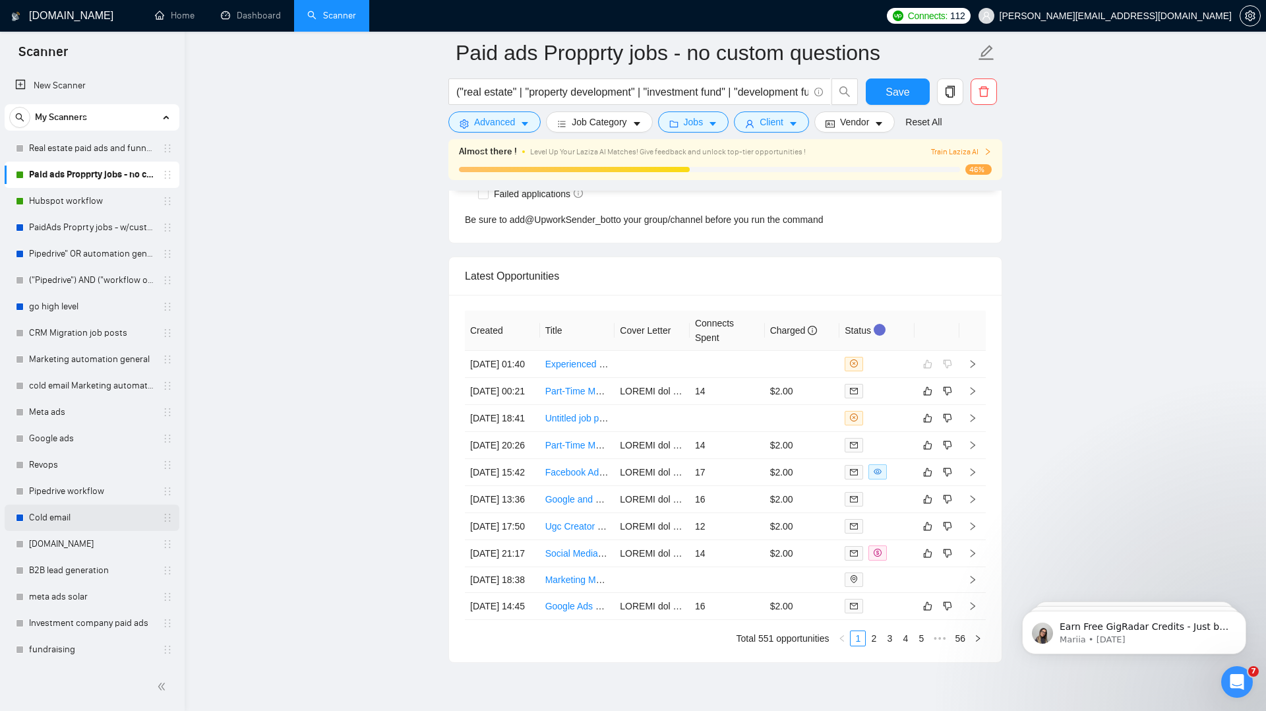
scroll to position [3441, 0]
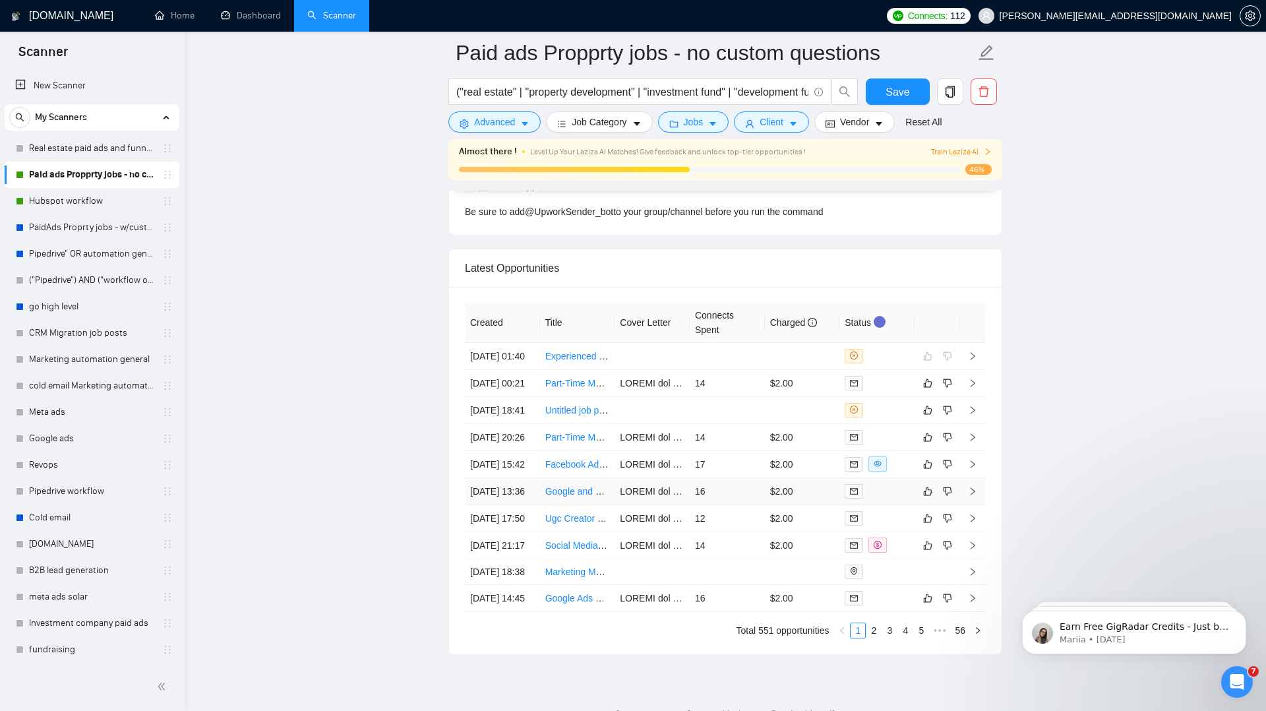
click at [578, 496] on link "Google and Meta Ads Specialist for Real Estate Firm" at bounding box center [653, 491] width 216 height 11
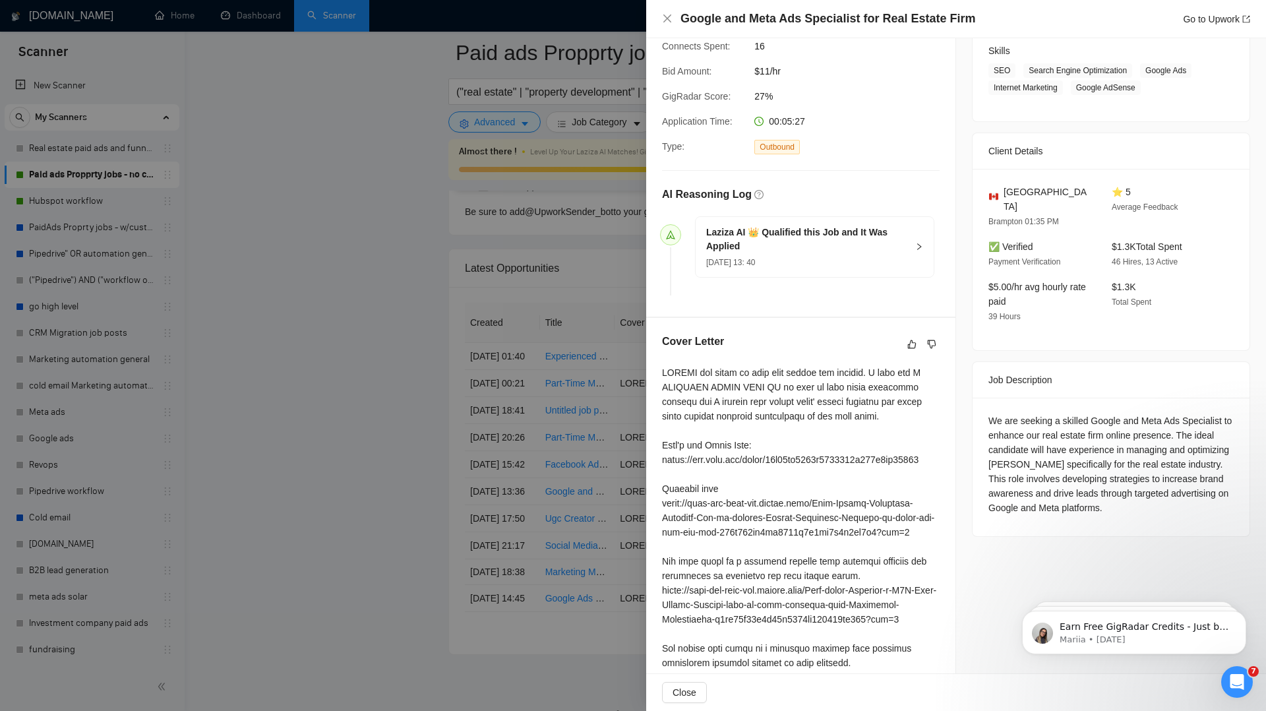
scroll to position [0, 0]
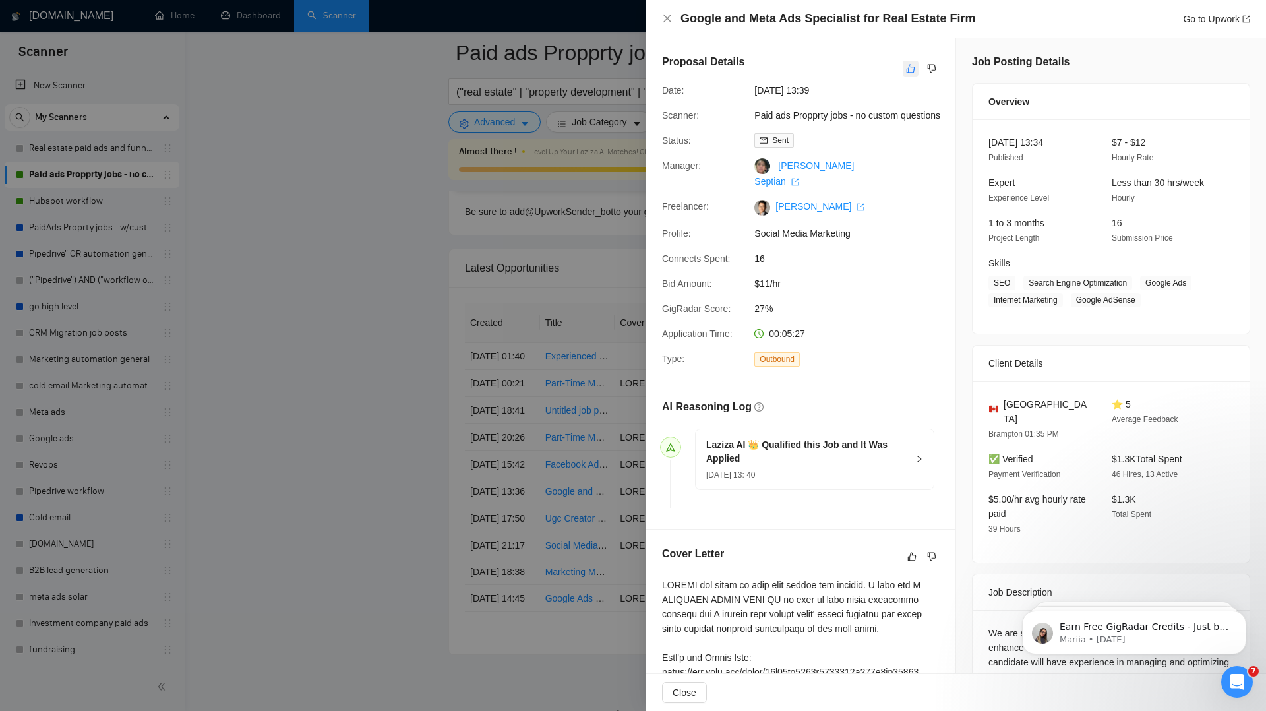
click at [911, 66] on icon "like" at bounding box center [911, 69] width 9 height 9
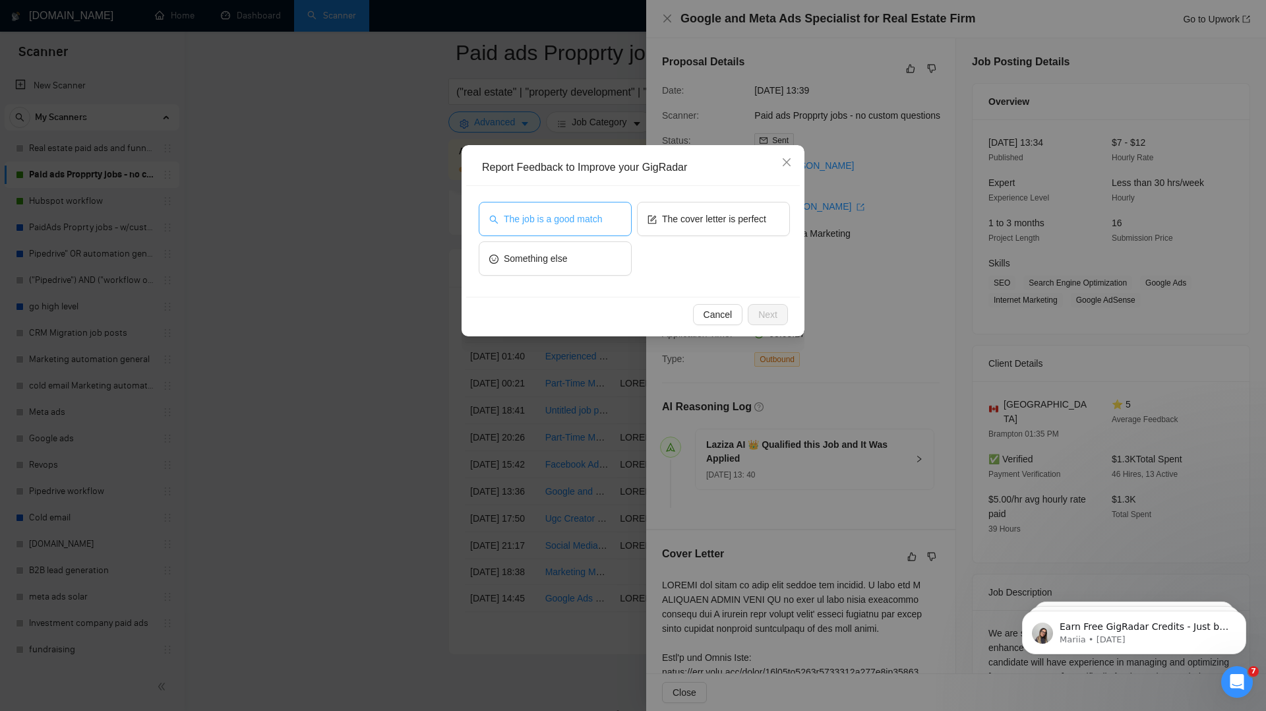
click at [586, 224] on span "The job is a good match" at bounding box center [553, 219] width 98 height 15
click at [778, 313] on button "Next" at bounding box center [768, 314] width 40 height 21
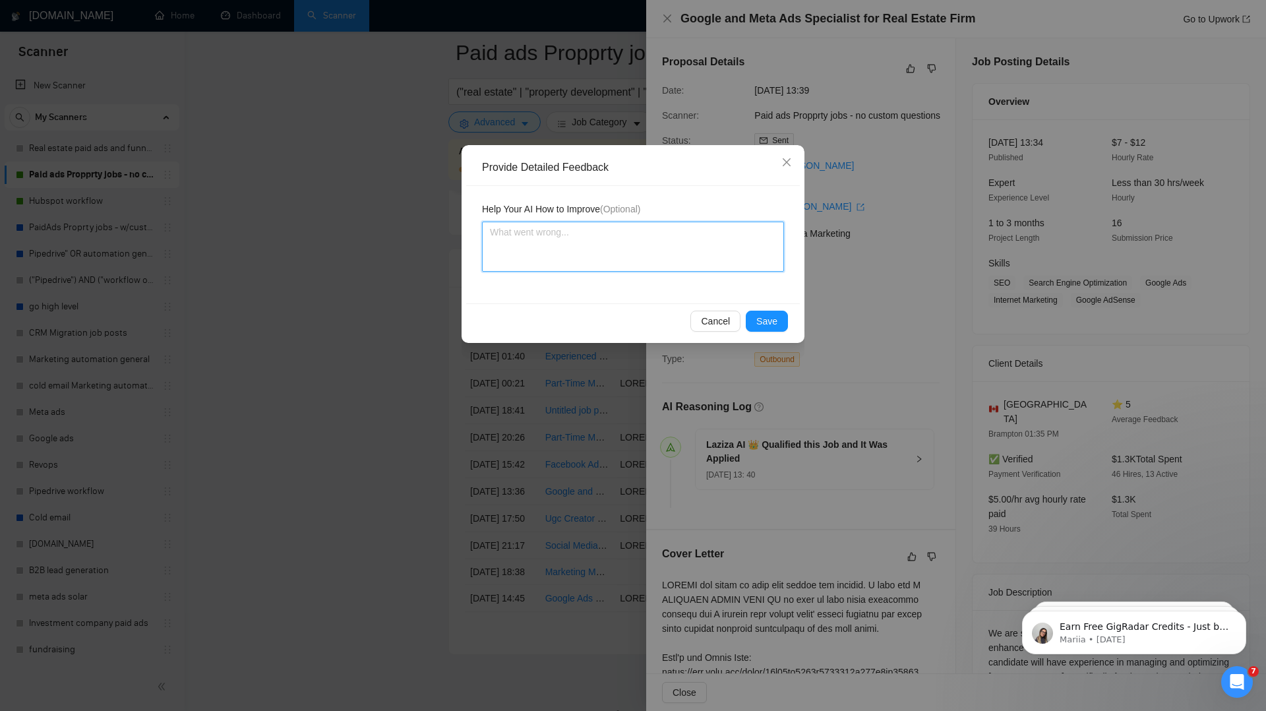
click at [614, 248] on textarea at bounding box center [633, 247] width 302 height 50
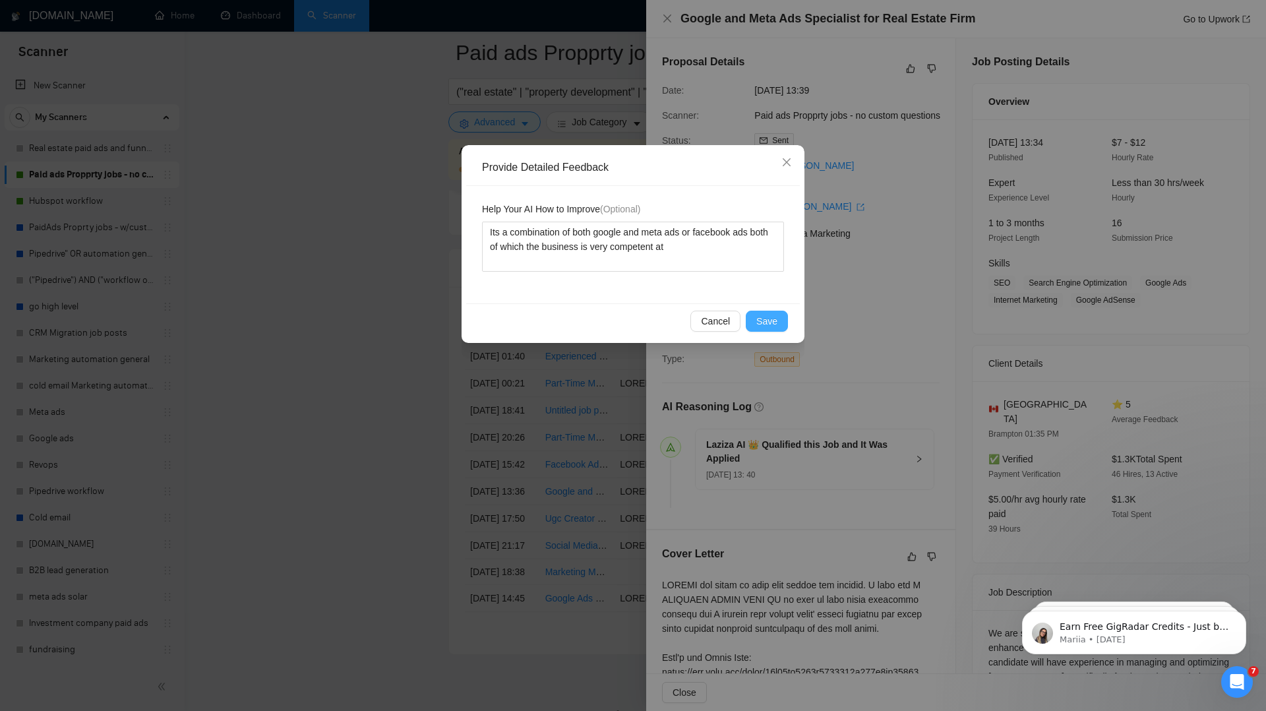
click at [769, 315] on span "Save" at bounding box center [766, 321] width 21 height 15
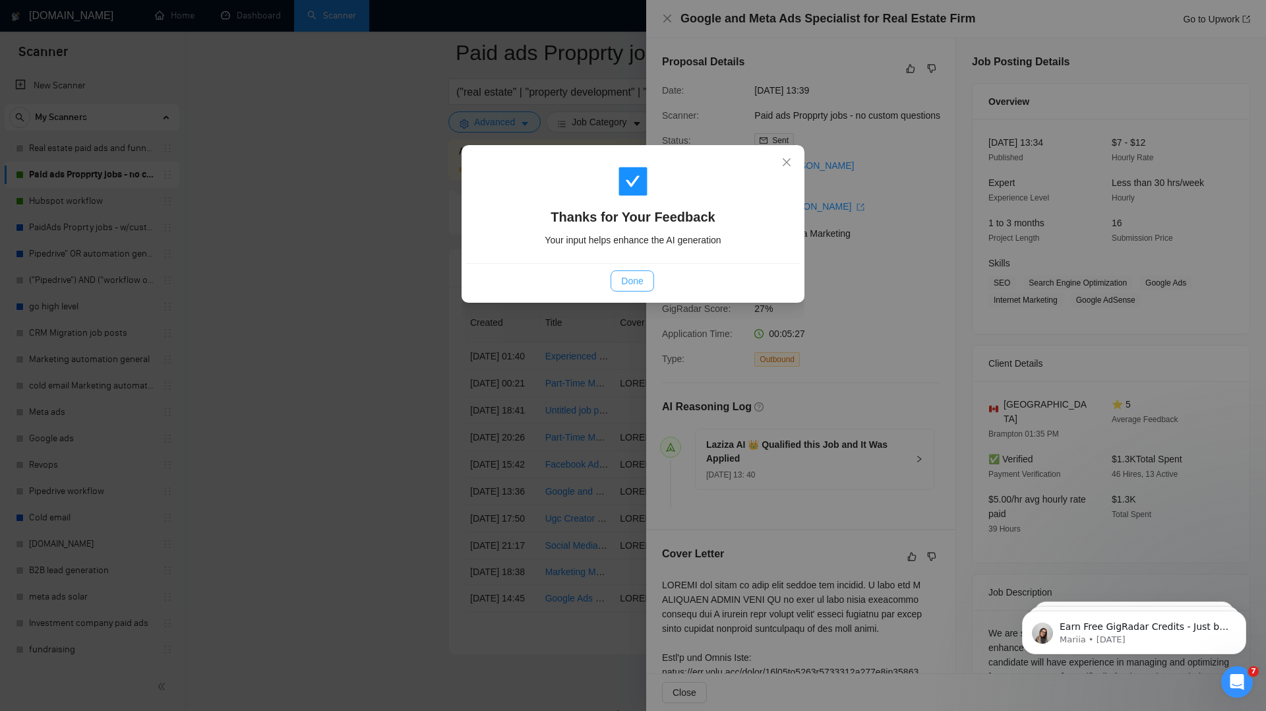
click at [645, 273] on button "Done" at bounding box center [632, 280] width 43 height 21
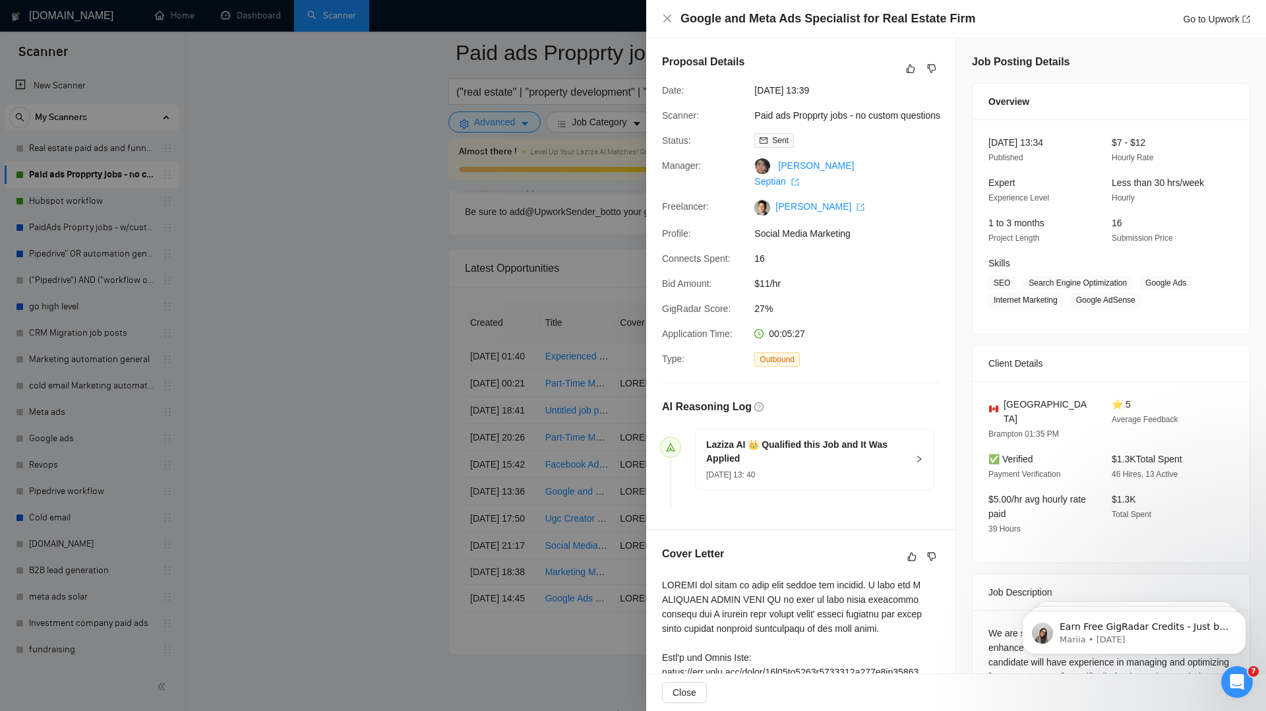
click at [309, 357] on div at bounding box center [633, 355] width 1266 height 711
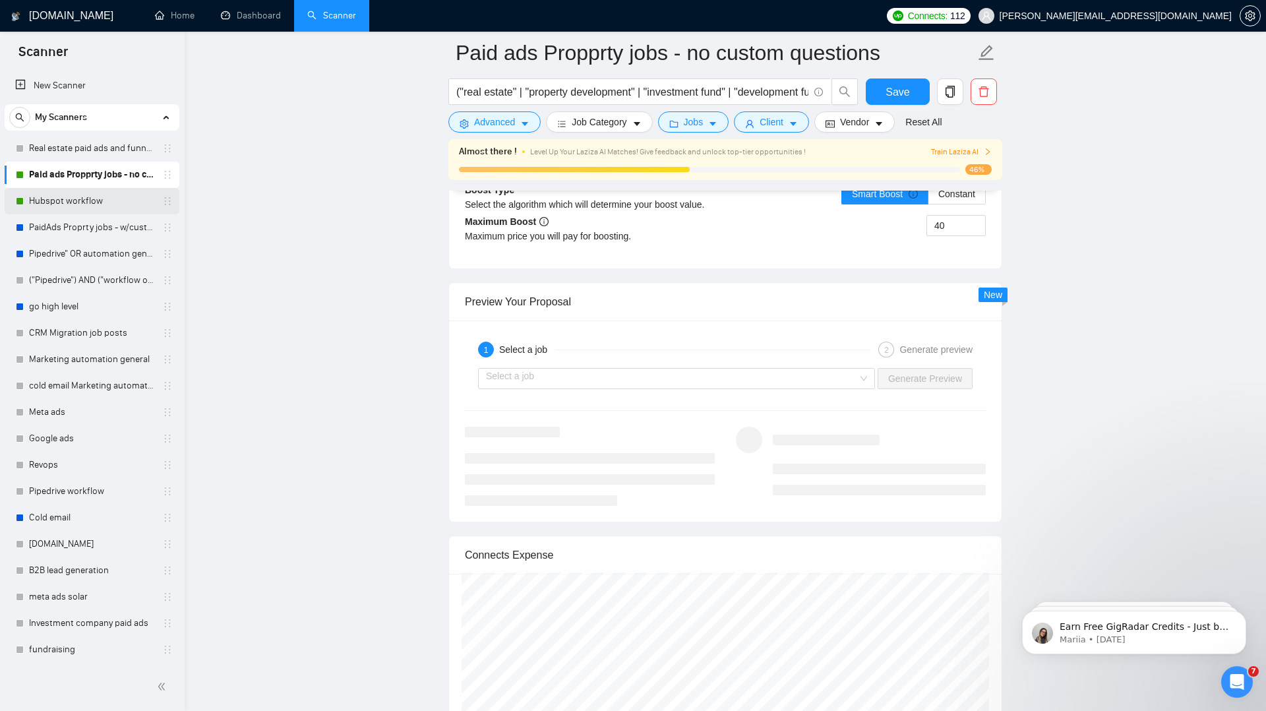
scroll to position [2474, 0]
